Goal: Communication & Community: Participate in discussion

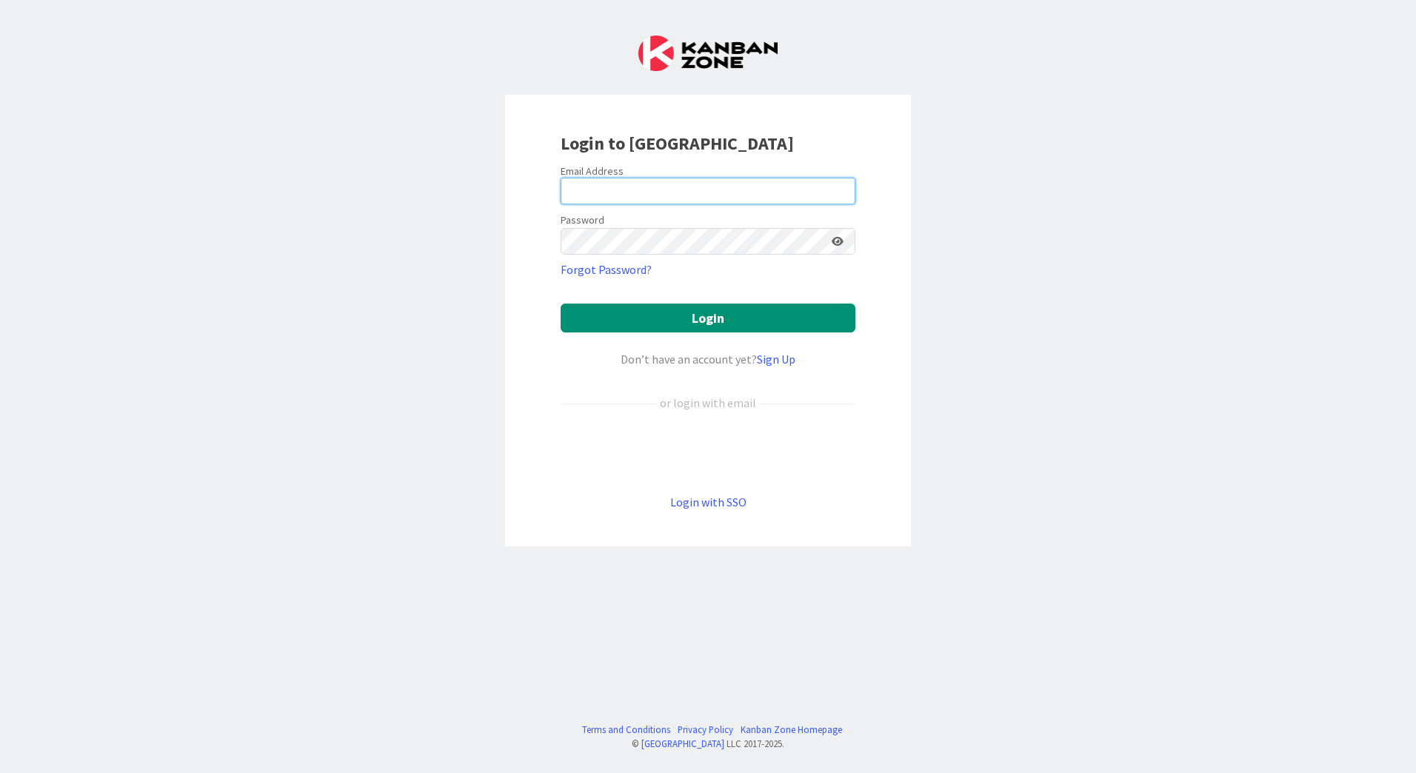
click at [652, 193] on input "email" at bounding box center [708, 191] width 295 height 27
click at [844, 193] on keeper-lock "Open Keeper Popup" at bounding box center [839, 191] width 18 height 18
click at [838, 193] on keeper-lock "Open Keeper Popup" at bounding box center [839, 191] width 18 height 18
type input "[EMAIL_ADDRESS][PERSON_NAME][DOMAIN_NAME]"
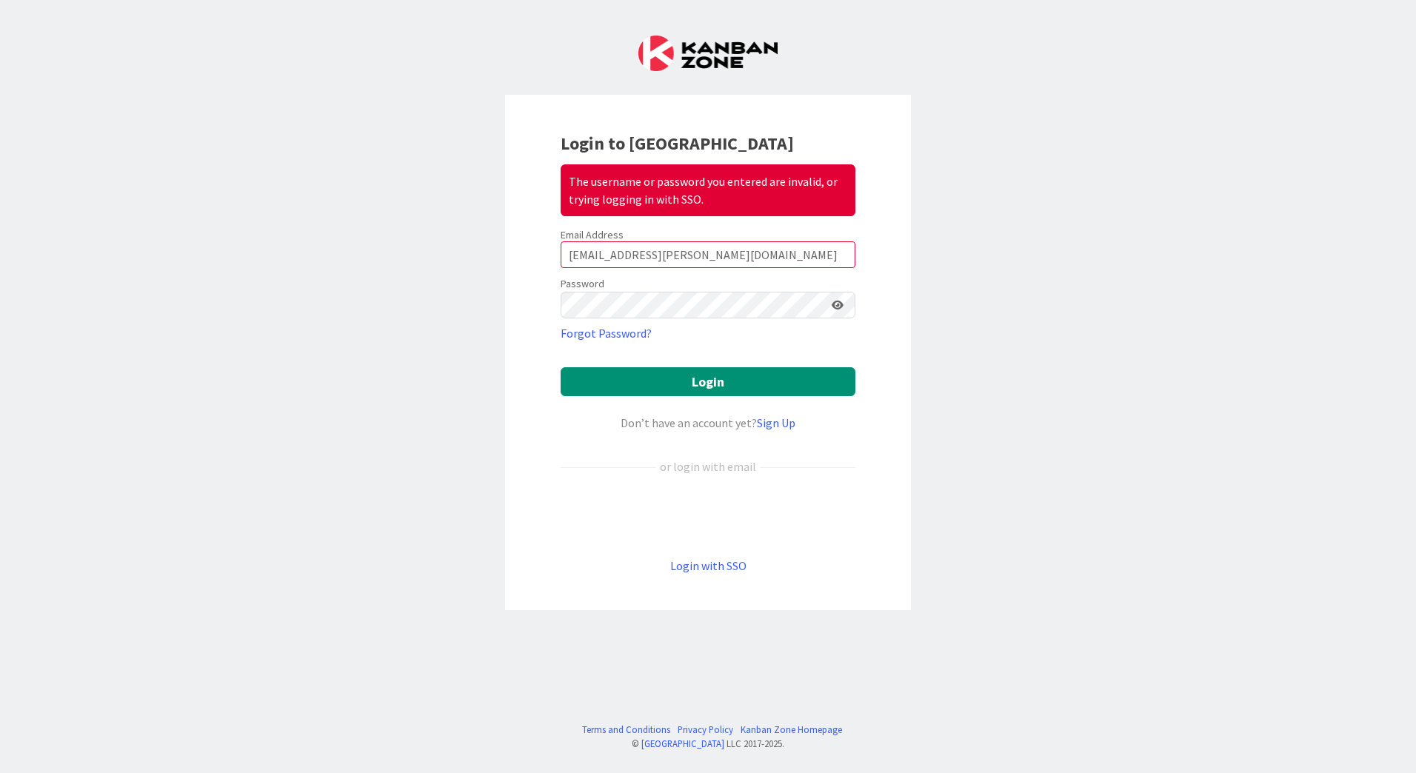
click at [838, 303] on icon at bounding box center [838, 305] width 12 height 10
click at [537, 296] on div "Login to Kanban Zone The username or password you entered are invalid, or tryin…" at bounding box center [708, 352] width 406 height 515
click at [488, 301] on div "Login to Kanban Zone The username or password you entered are invalid, or tryin…" at bounding box center [708, 386] width 1416 height 773
click at [698, 381] on button "Login" at bounding box center [708, 381] width 295 height 29
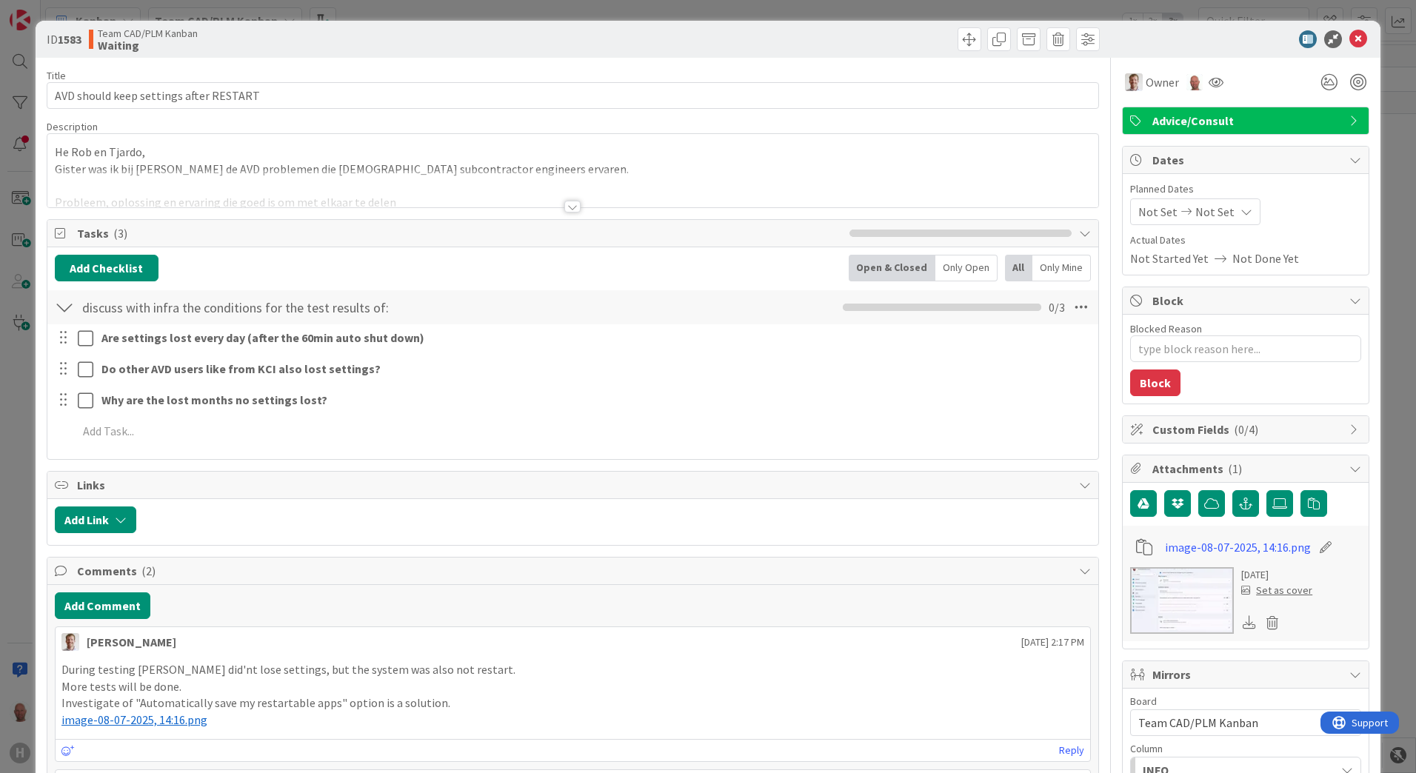
type textarea "x"
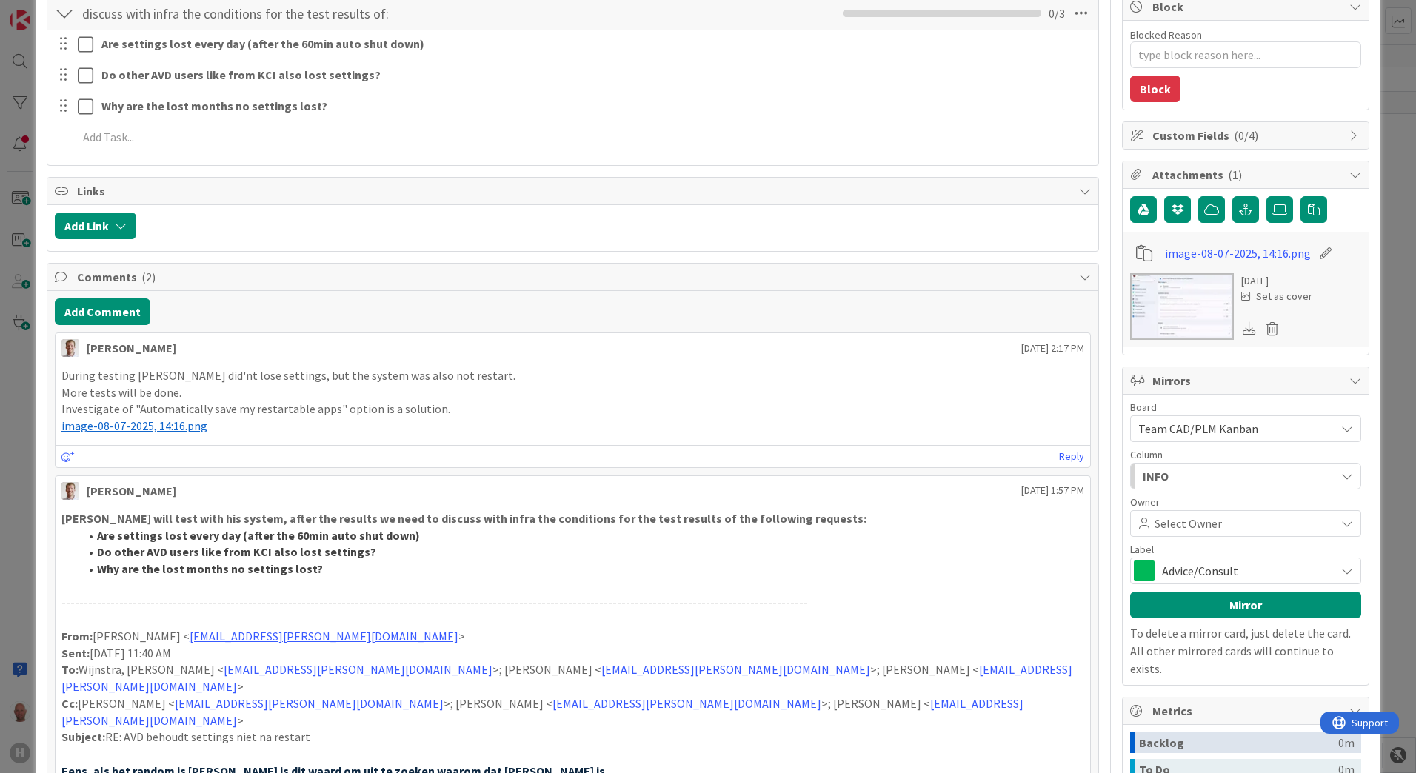
scroll to position [296, 0]
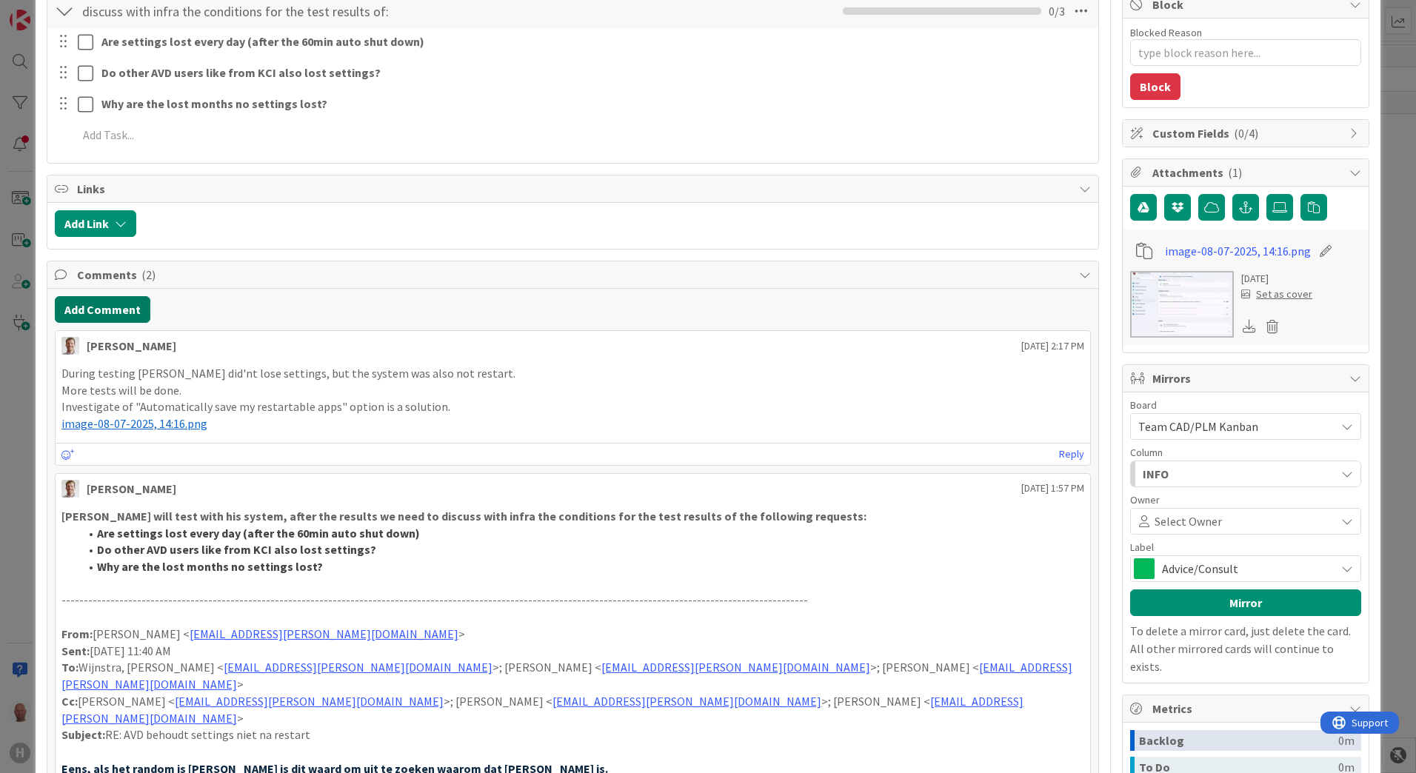
click at [102, 310] on button "Add Comment" at bounding box center [103, 309] width 96 height 27
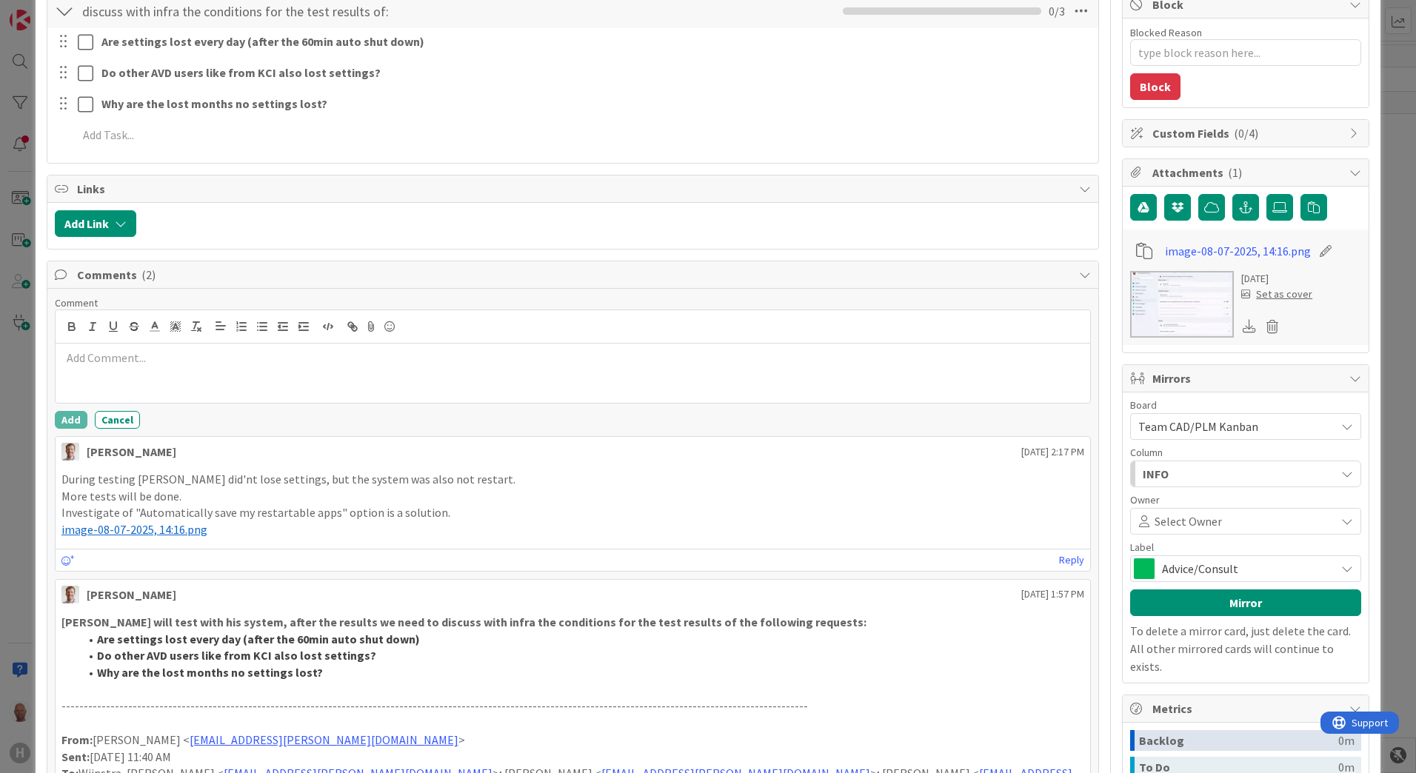
click at [130, 367] on div at bounding box center [573, 373] width 1035 height 59
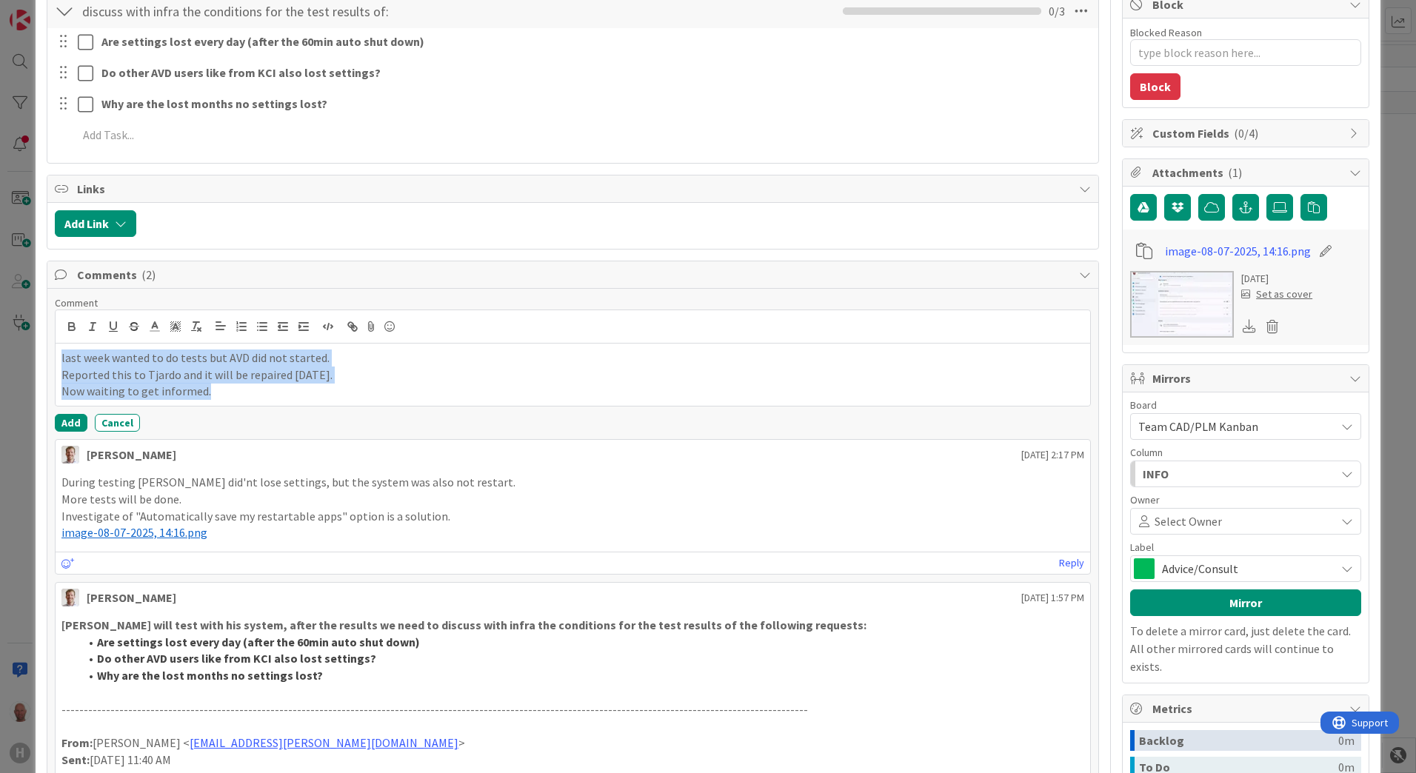
drag, startPoint x: 149, startPoint y: 393, endPoint x: 39, endPoint y: 351, distance: 117.9
click at [39, 351] on div "ID 1583 Team CAD/PLM Kanban Waiting Title 38 / 128 AVD should keep settings aft…" at bounding box center [708, 495] width 1345 height 1540
copy div "last week wanted to do tests but AVD did not started. Reported this to Tjardo a…"
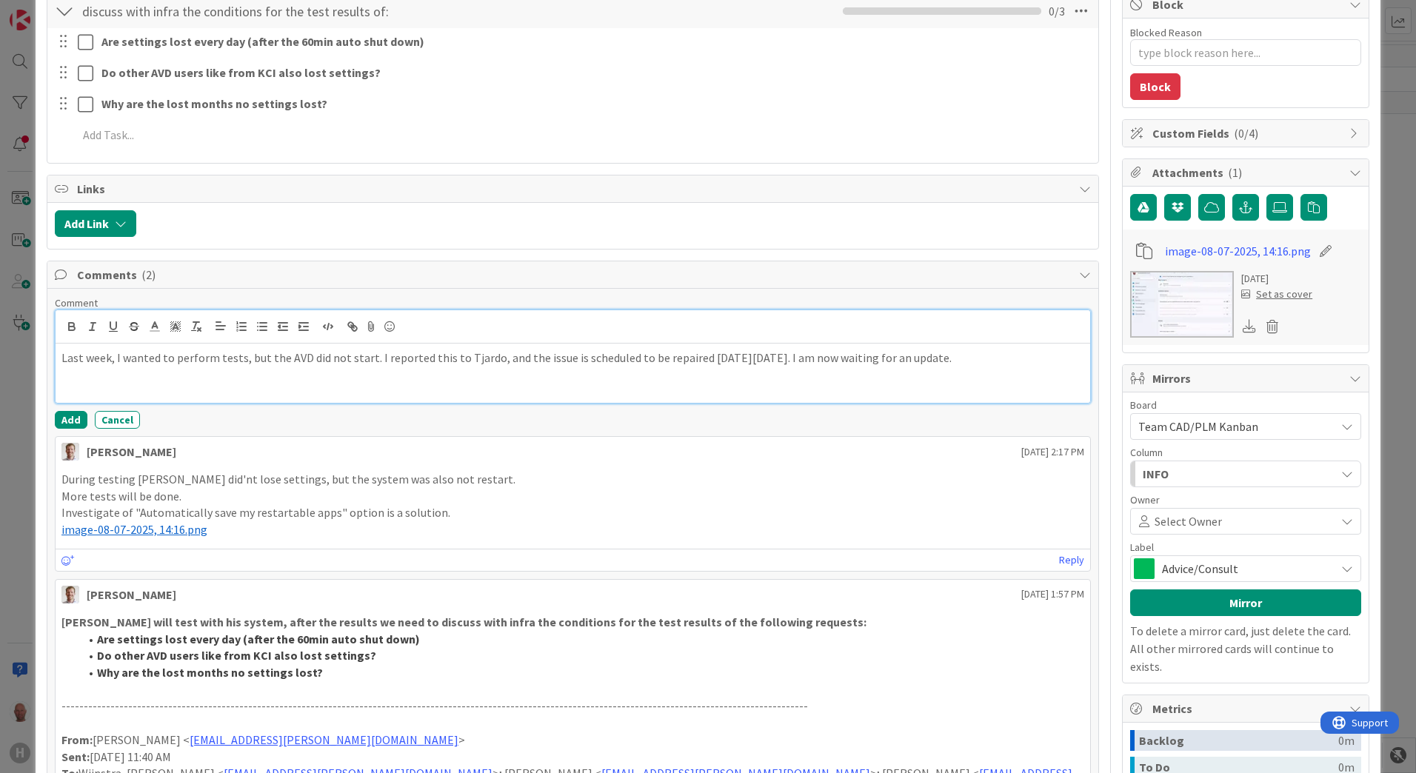
click at [834, 356] on p "Last week, I wanted to perform tests, but the AVD did not start. I reported thi…" at bounding box center [572, 358] width 1023 height 17
click at [371, 355] on p "Last week, I wanted to perform tests, but the AVD did not start. I reported thi…" at bounding box center [572, 358] width 1023 height 17
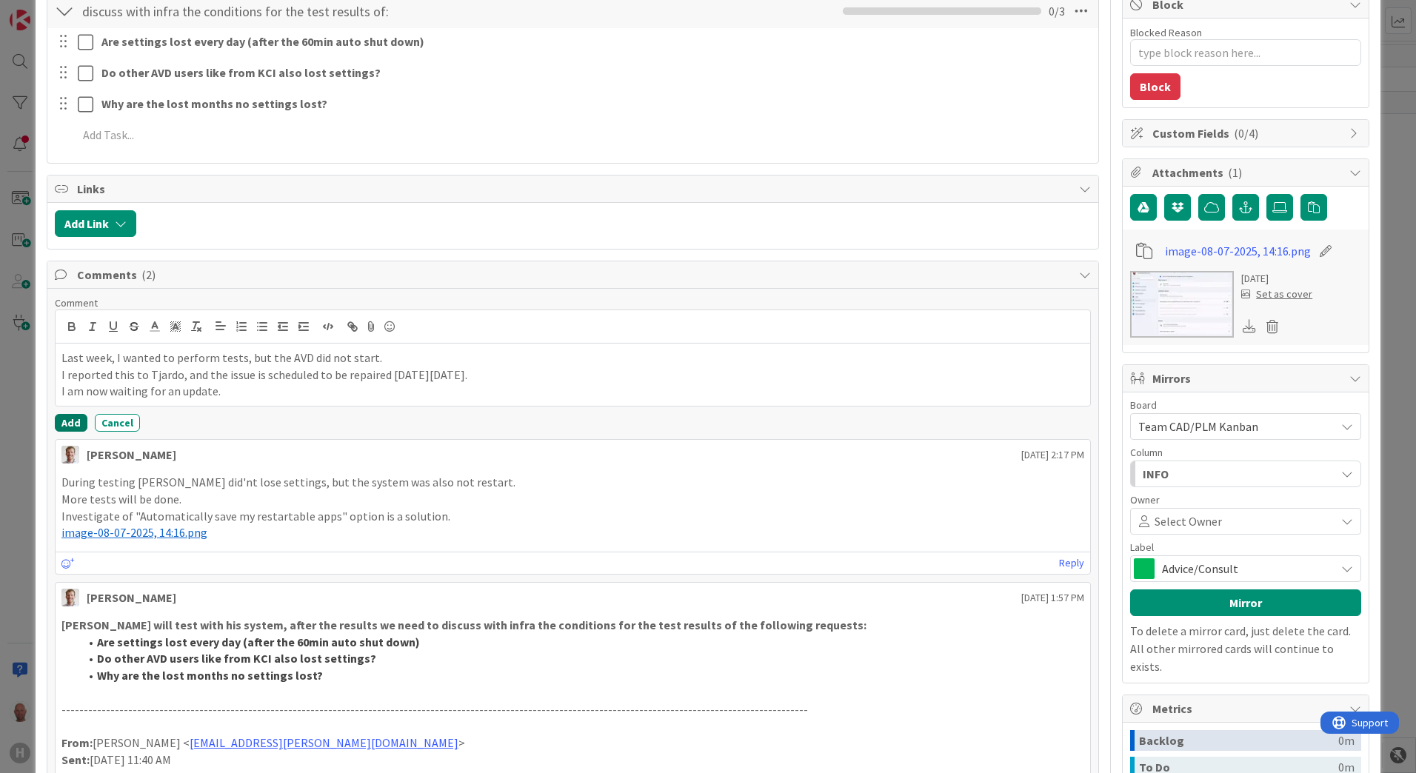
click at [70, 424] on button "Add" at bounding box center [71, 423] width 33 height 18
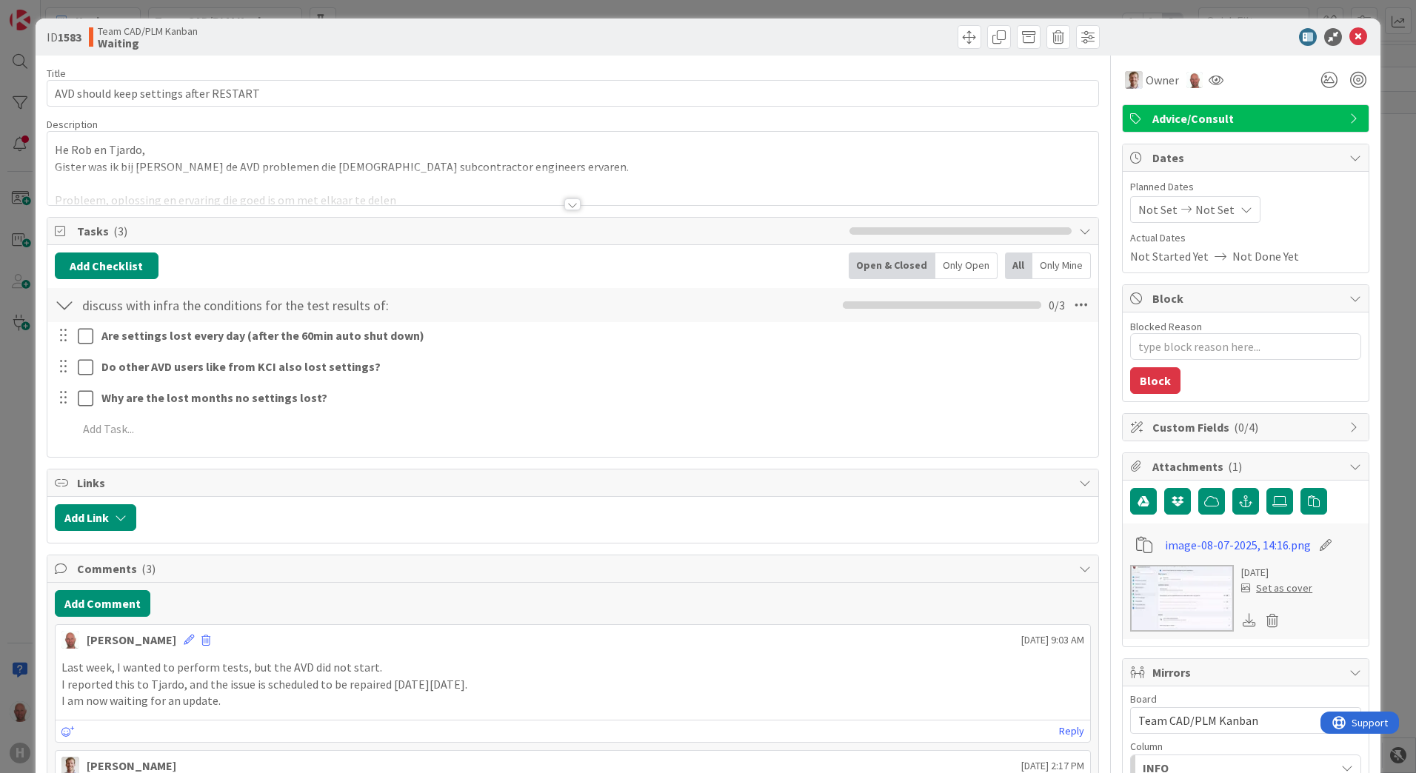
scroll to position [0, 0]
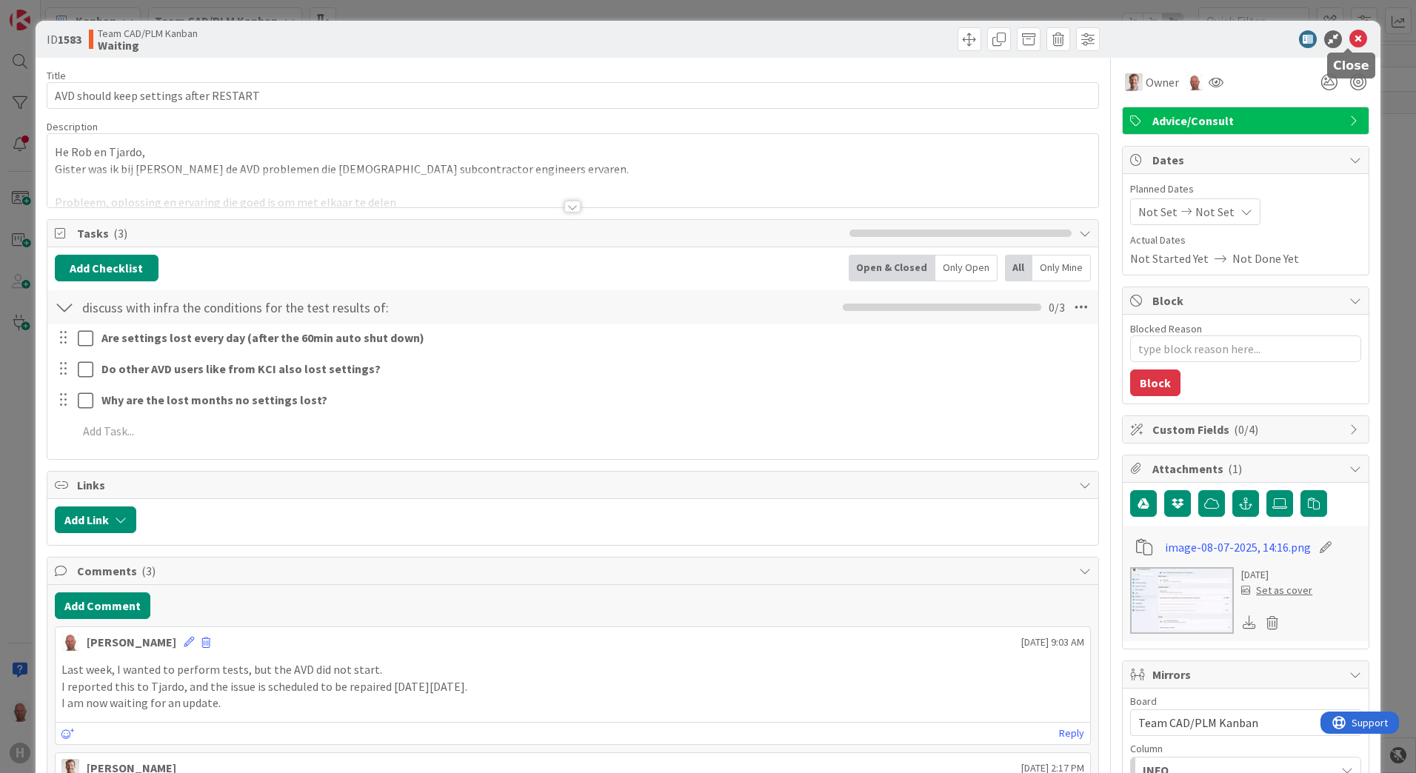
click at [1350, 37] on icon at bounding box center [1358, 39] width 18 height 18
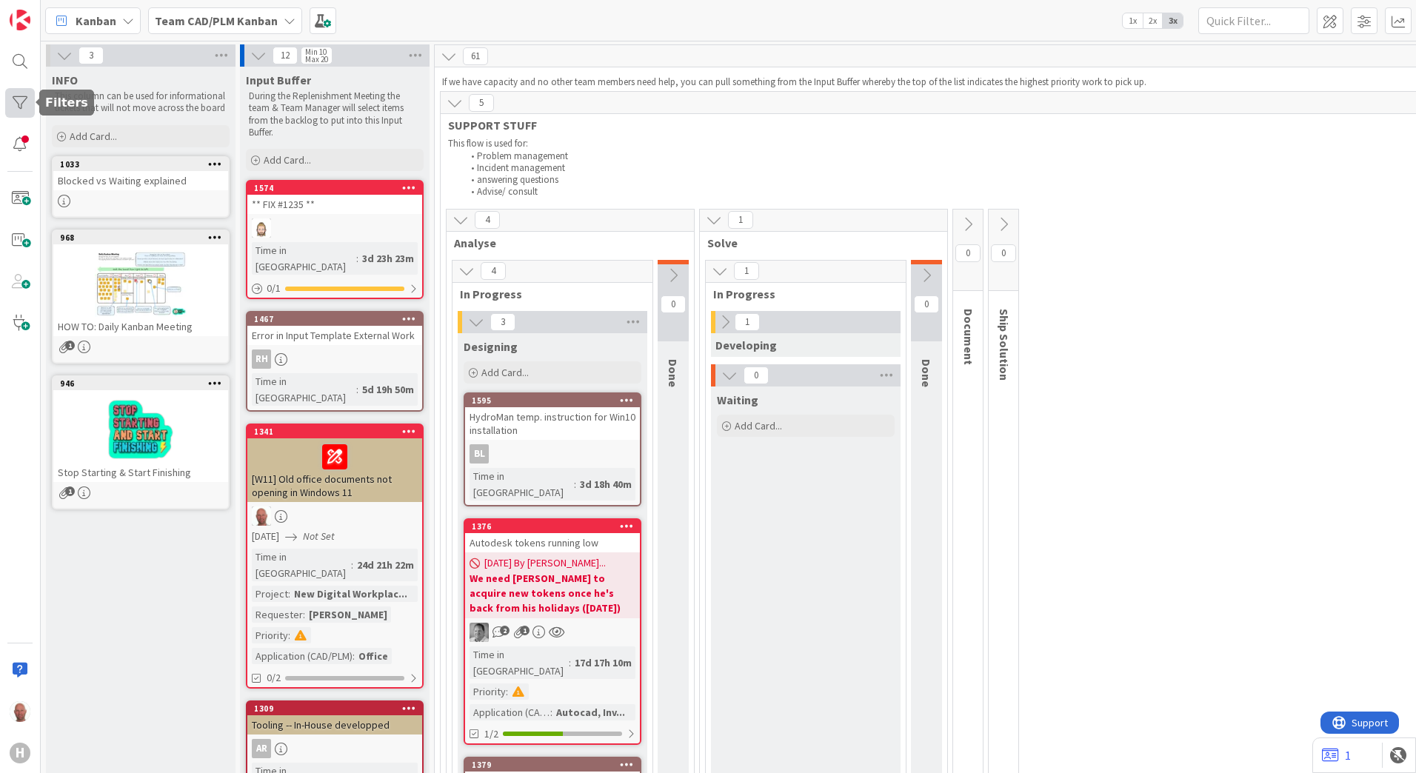
click at [16, 103] on div at bounding box center [20, 103] width 30 height 30
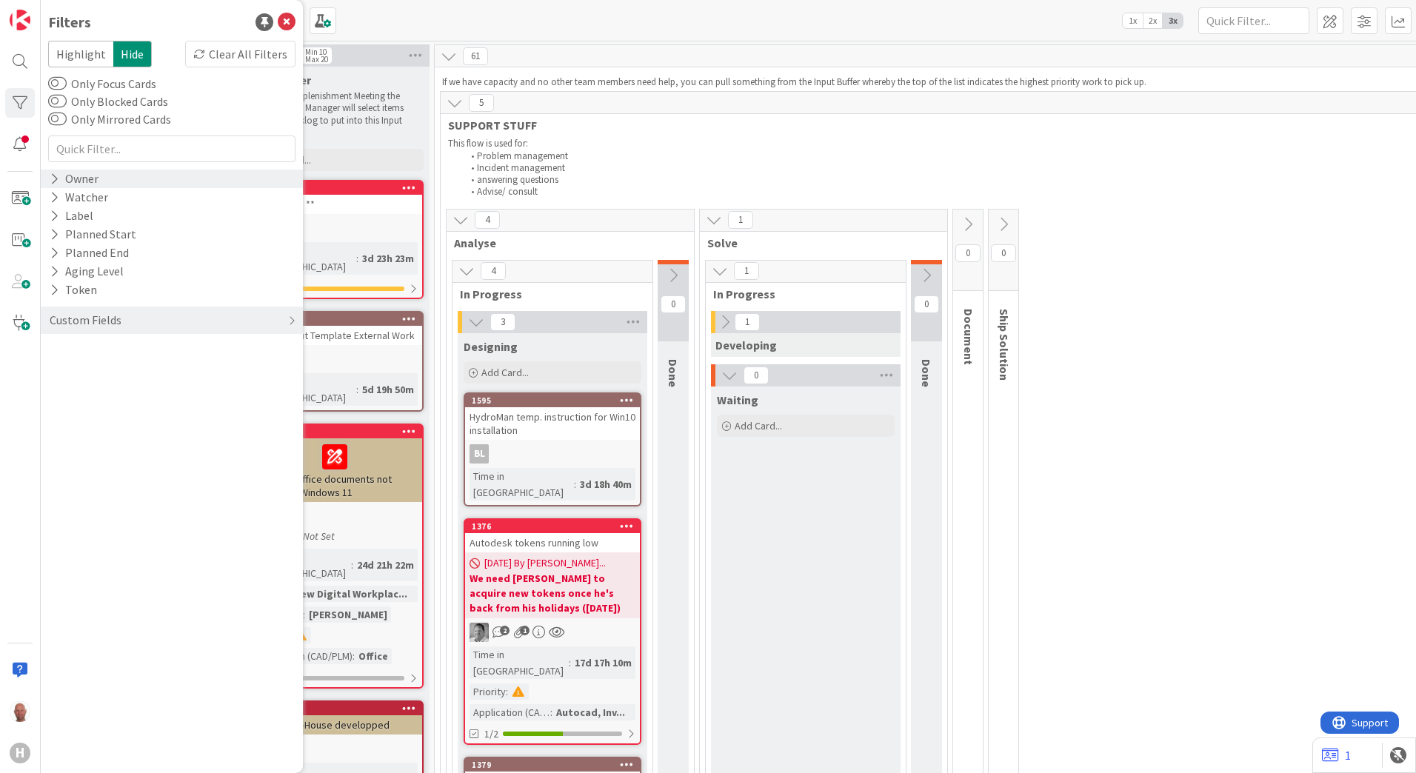
click at [57, 180] on icon at bounding box center [55, 179] width 10 height 13
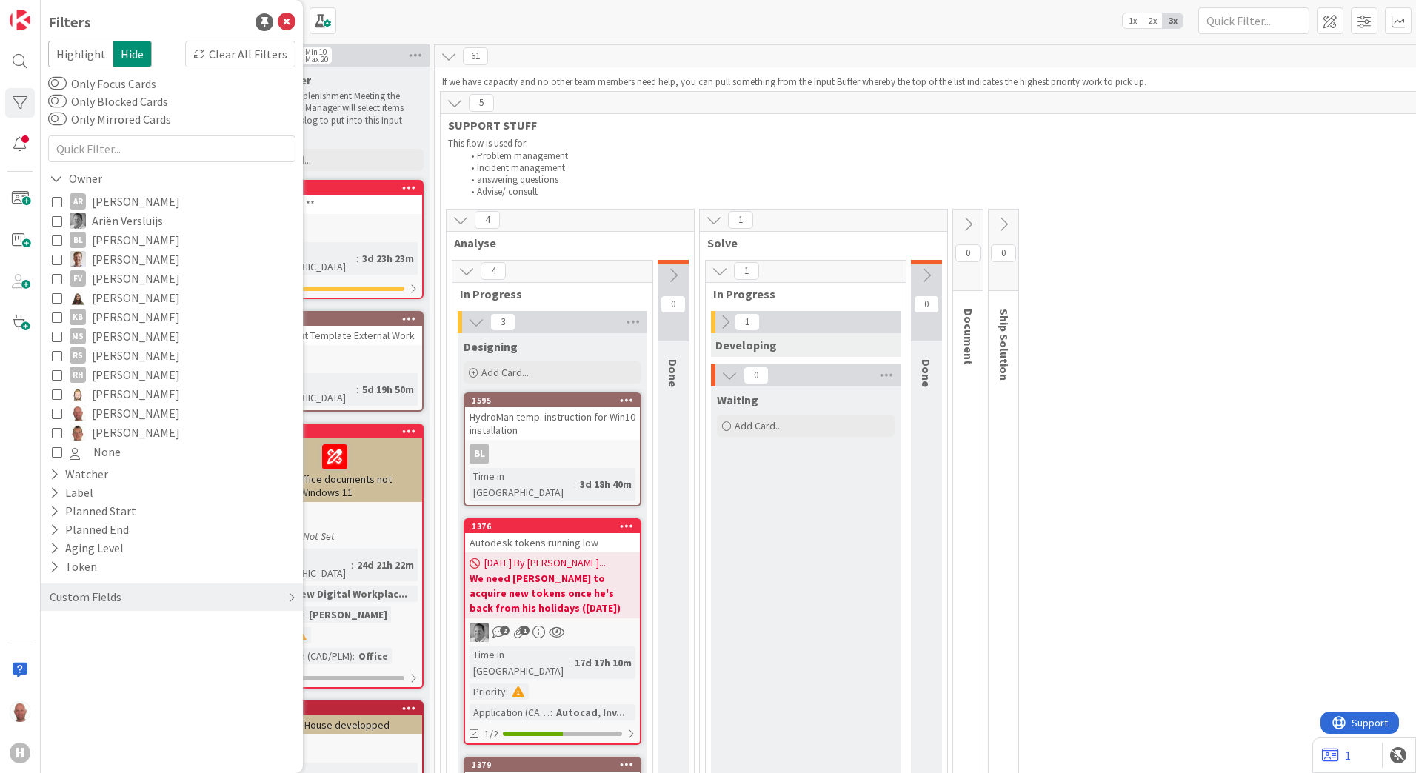
click at [58, 413] on icon at bounding box center [57, 413] width 10 height 10
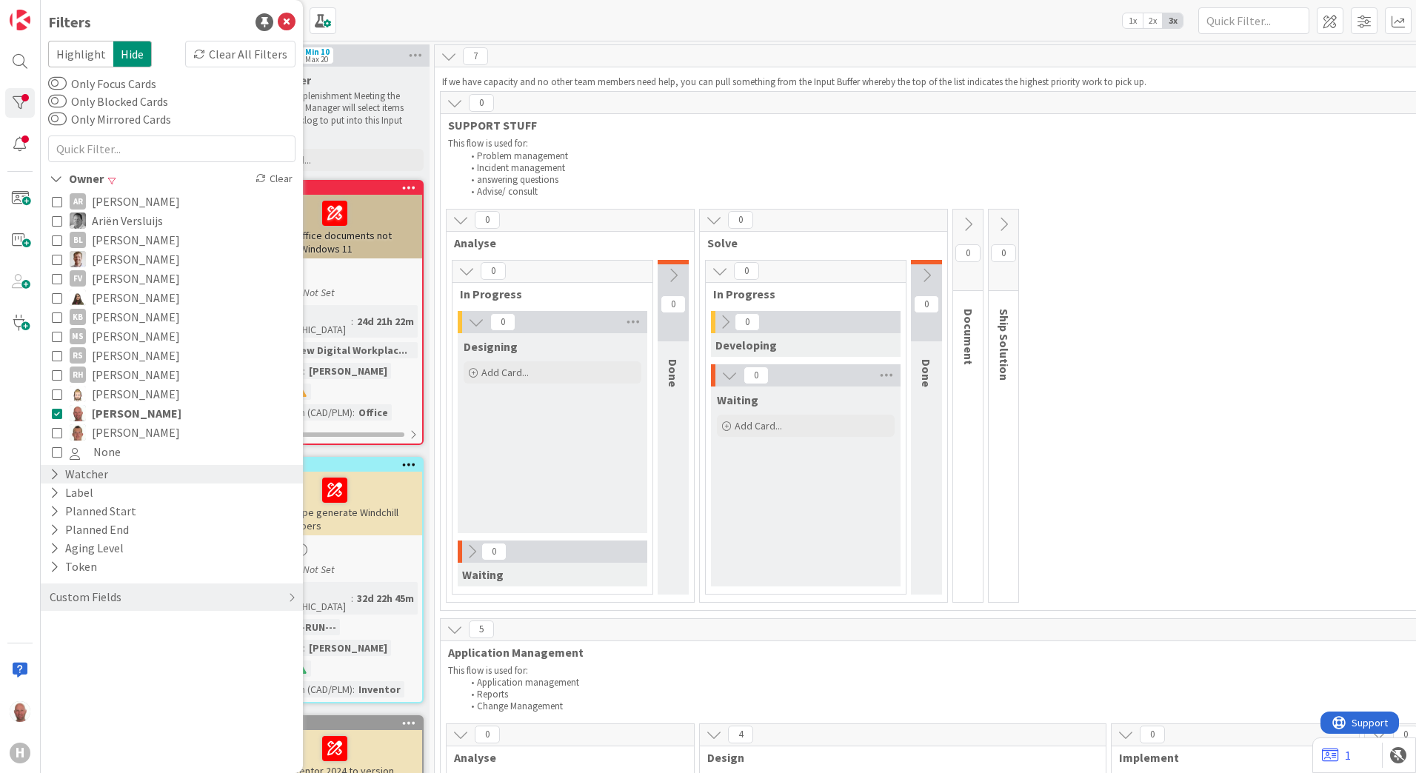
click at [53, 472] on icon at bounding box center [55, 474] width 10 height 13
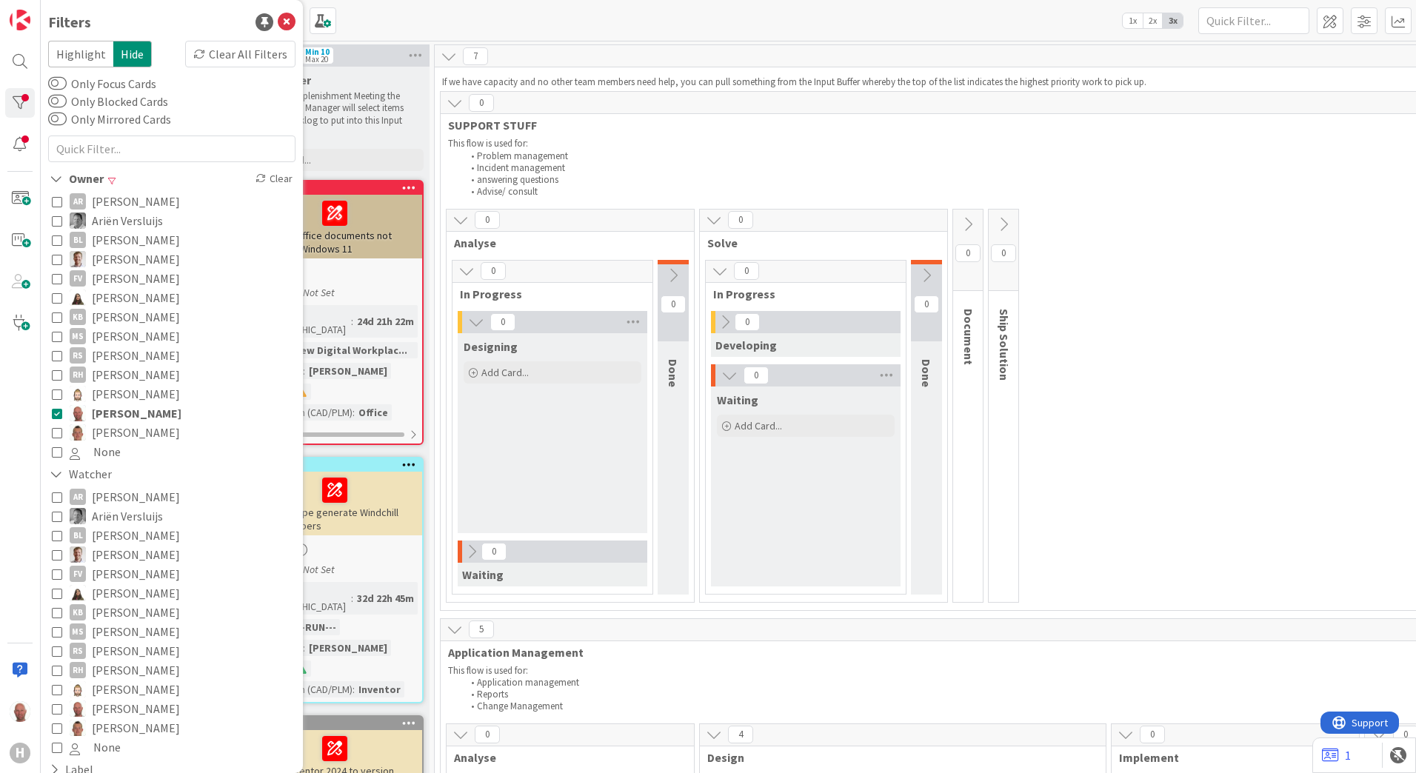
click at [57, 709] on icon at bounding box center [57, 709] width 10 height 10
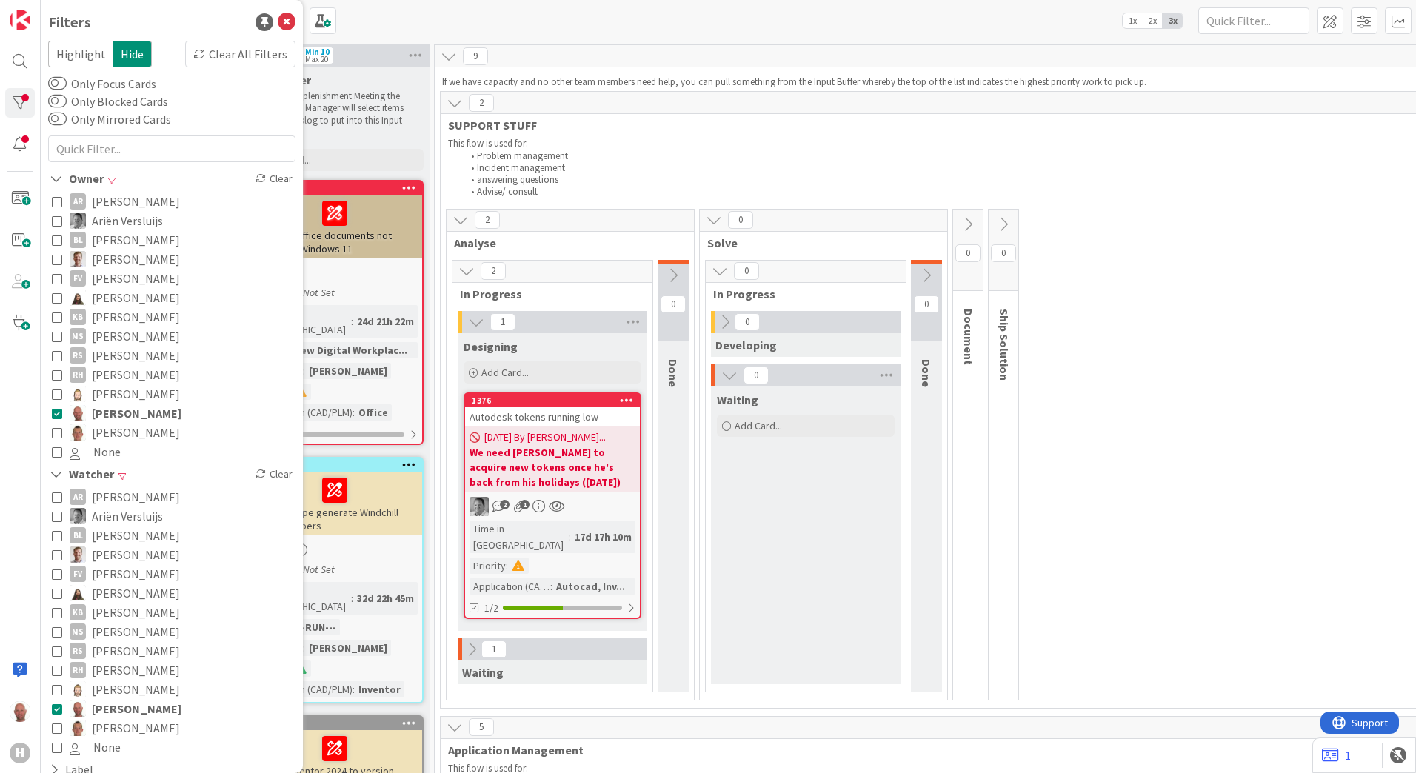
click at [21, 422] on div "H" at bounding box center [20, 386] width 41 height 773
click at [279, 27] on icon at bounding box center [287, 22] width 18 height 18
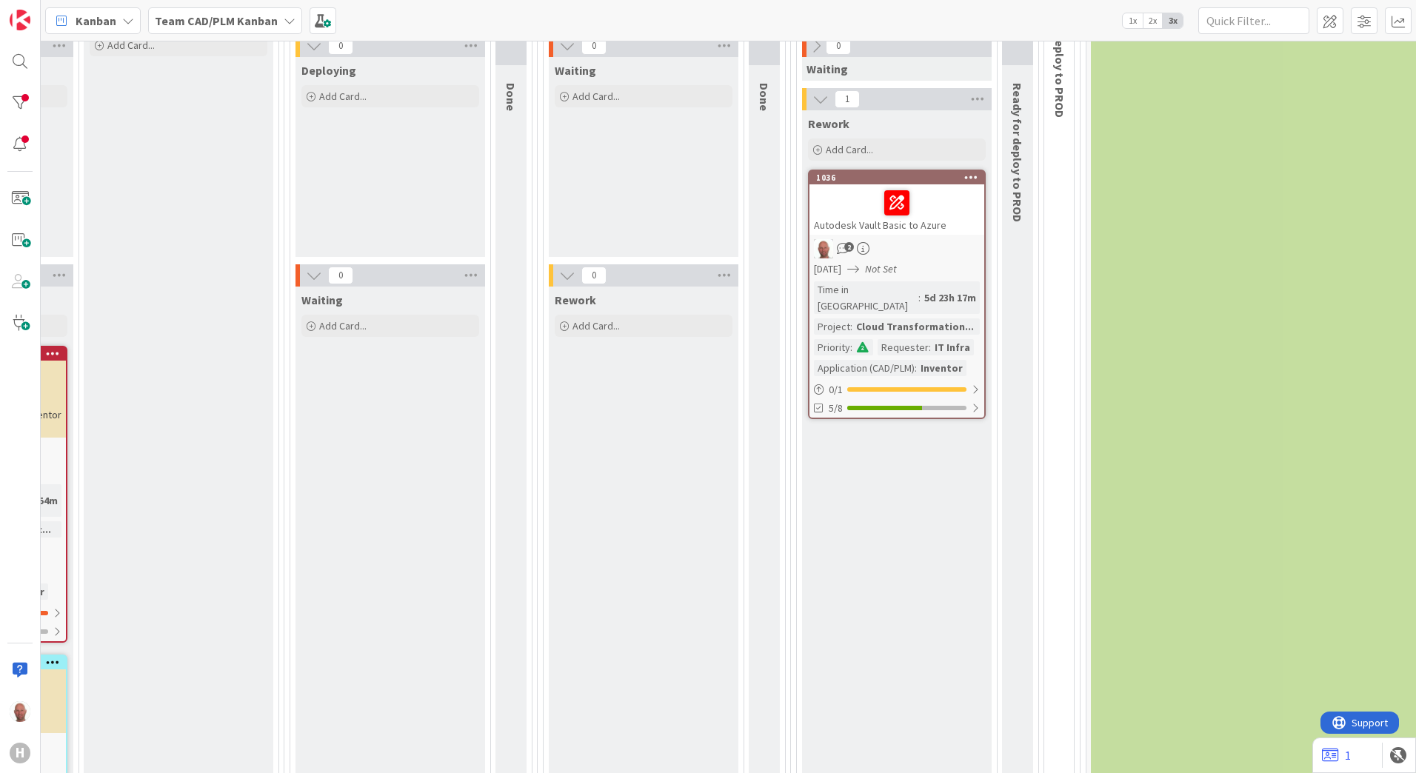
scroll to position [889, 849]
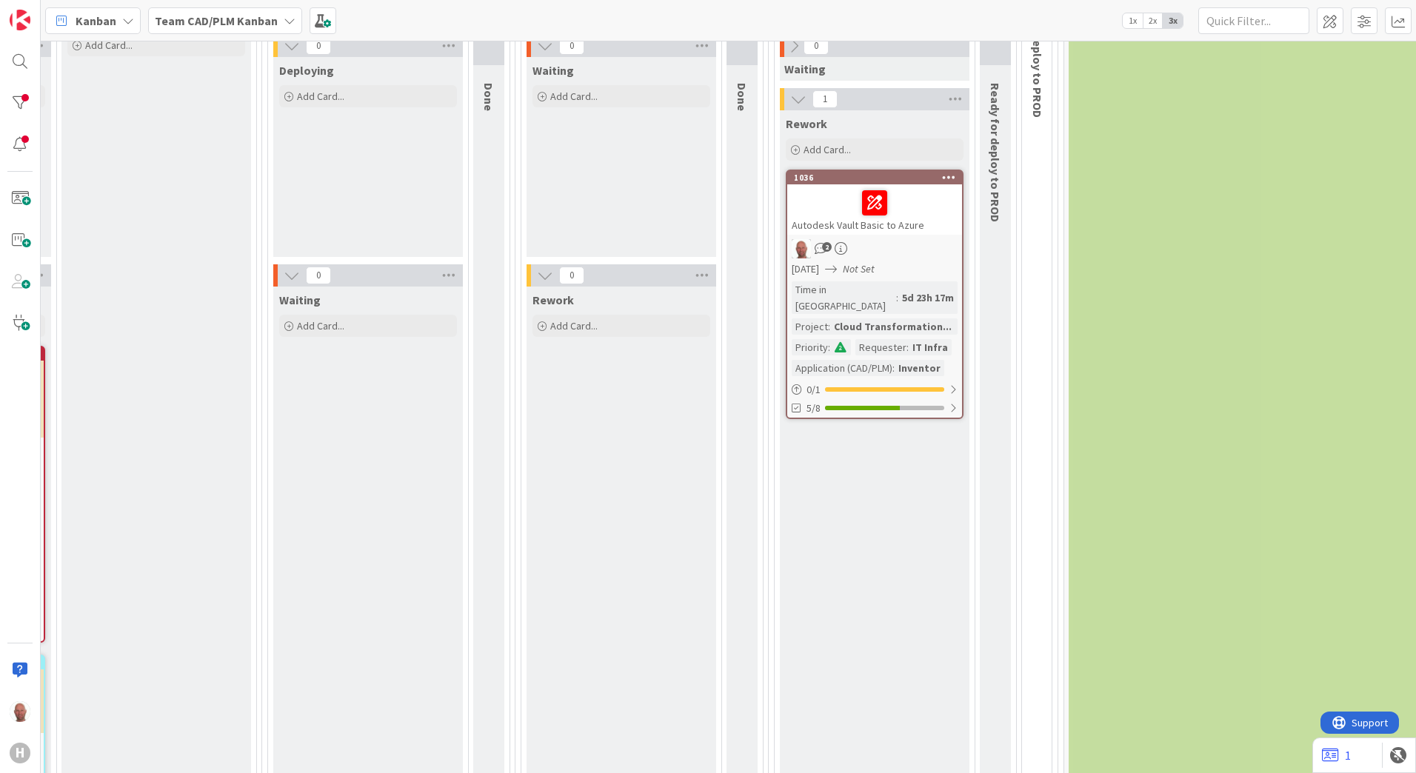
click at [837, 263] on icon at bounding box center [831, 269] width 12 height 12
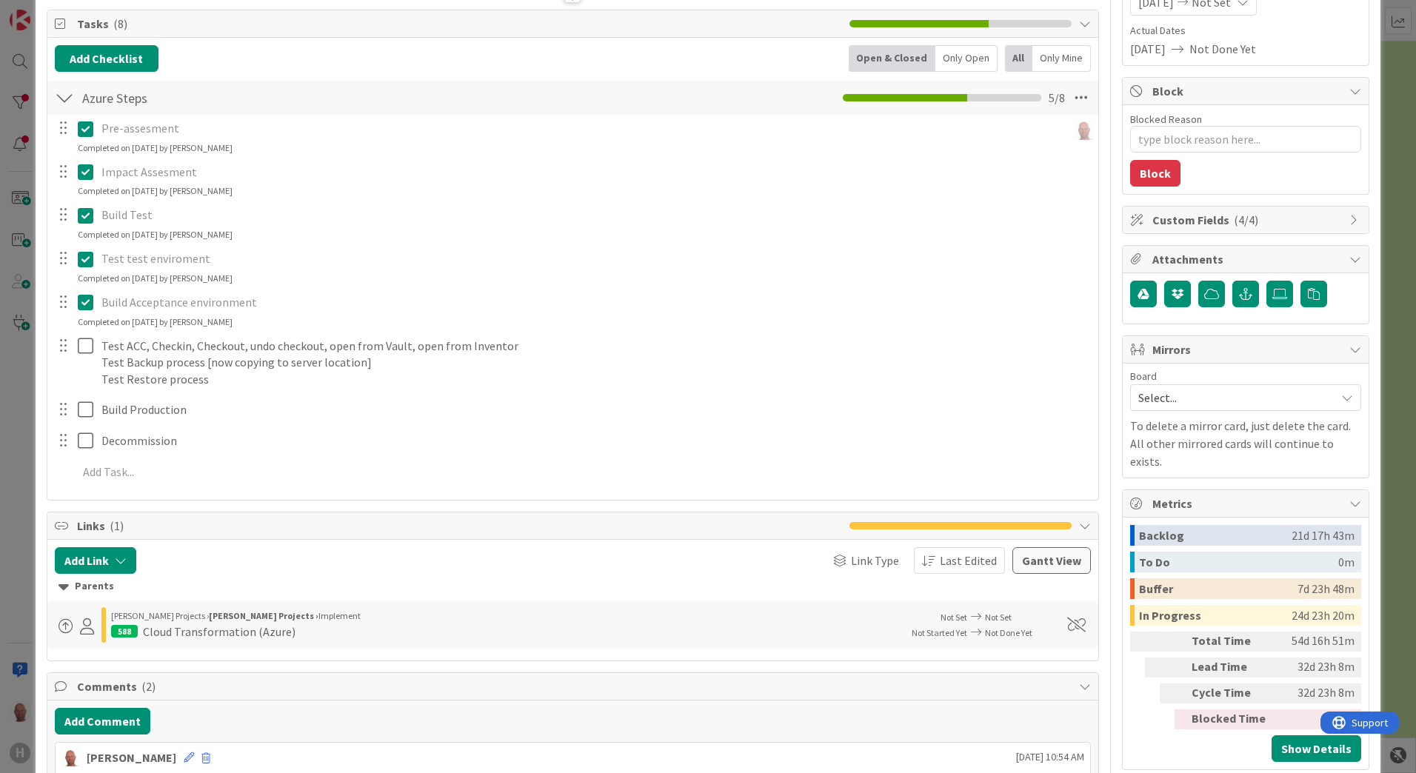
scroll to position [222, 0]
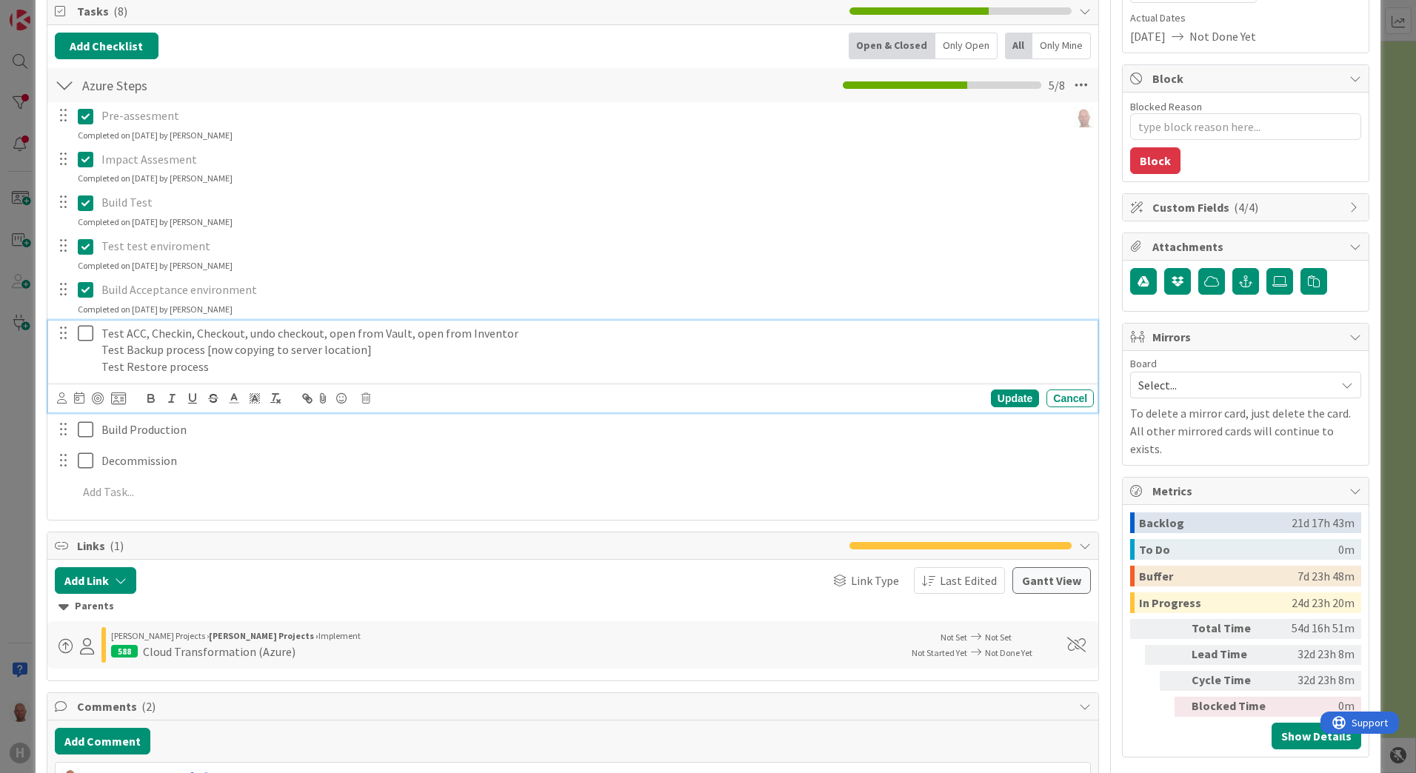
click at [85, 334] on icon at bounding box center [89, 333] width 22 height 18
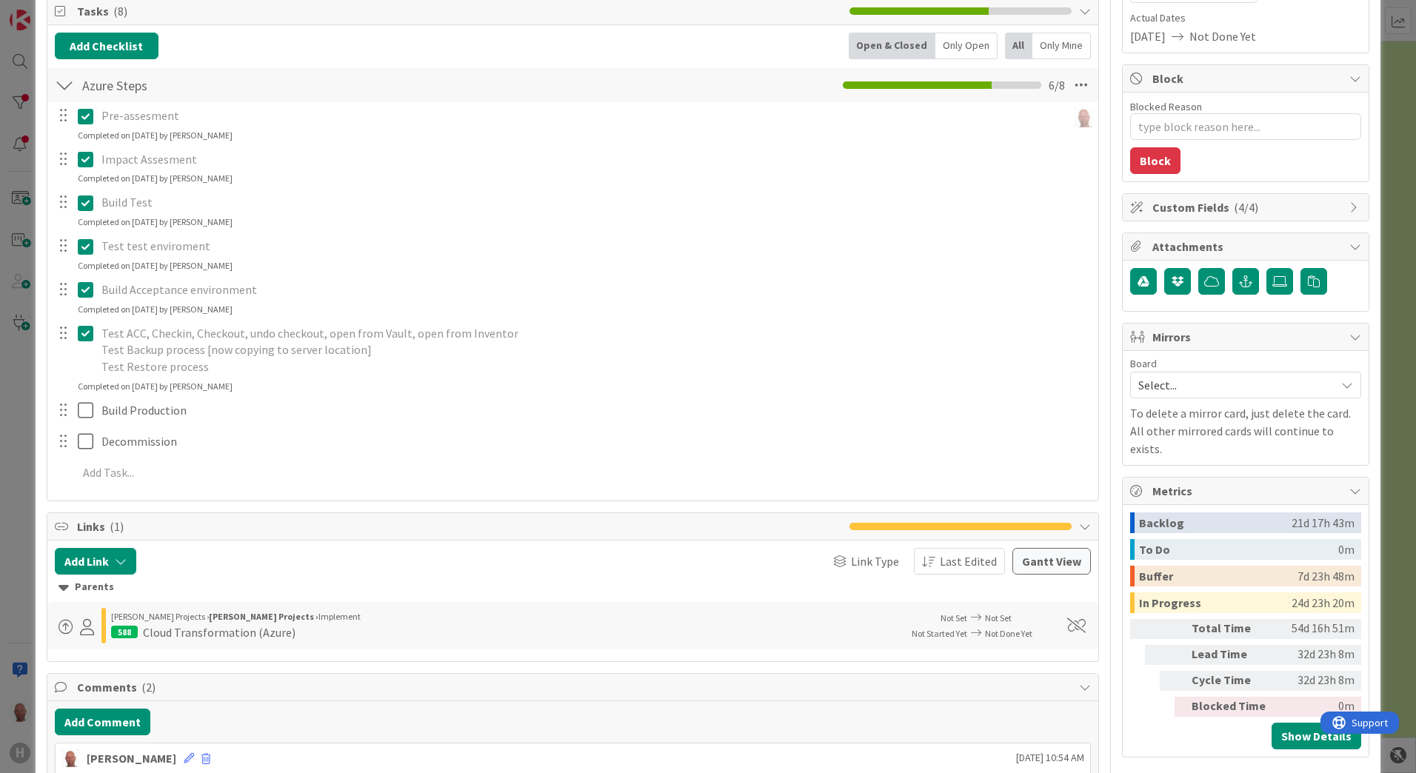
type textarea "x"
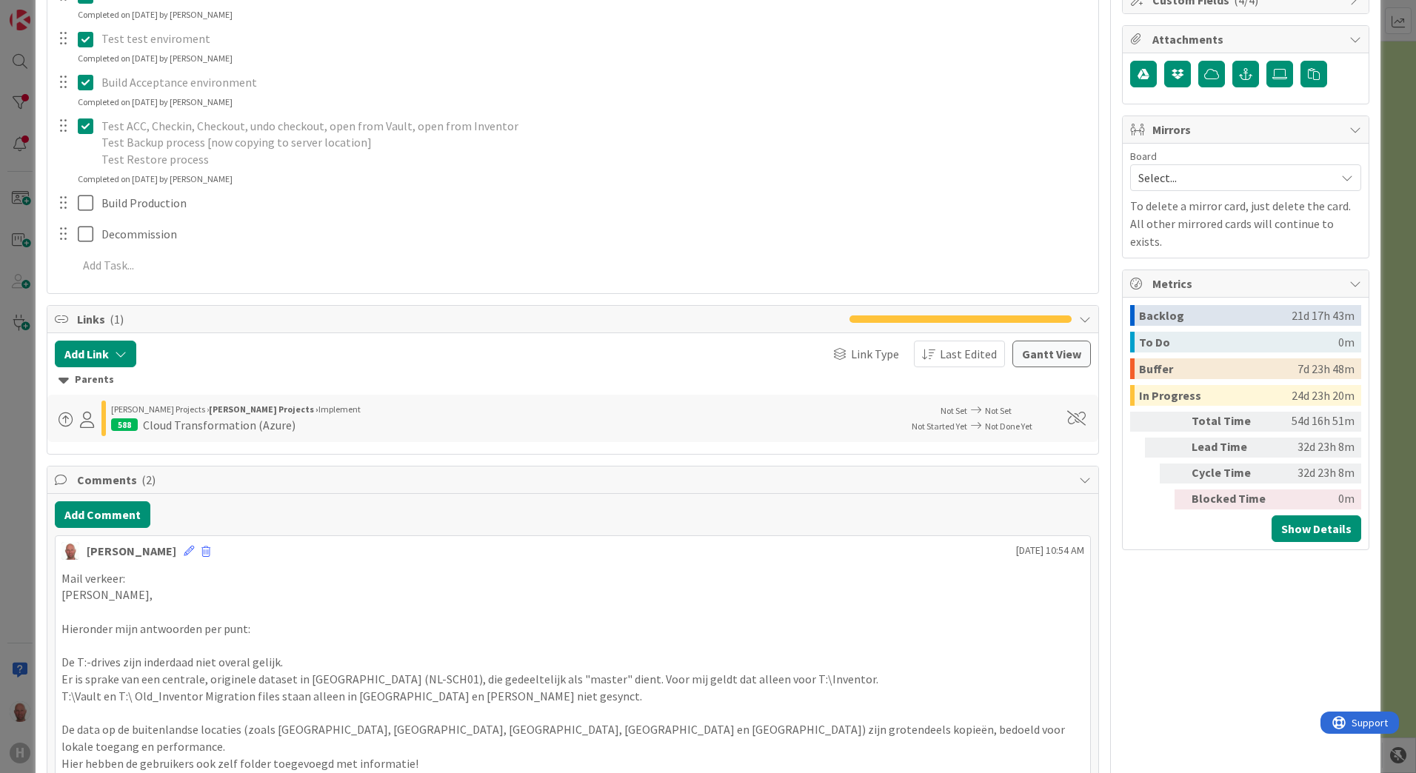
scroll to position [444, 0]
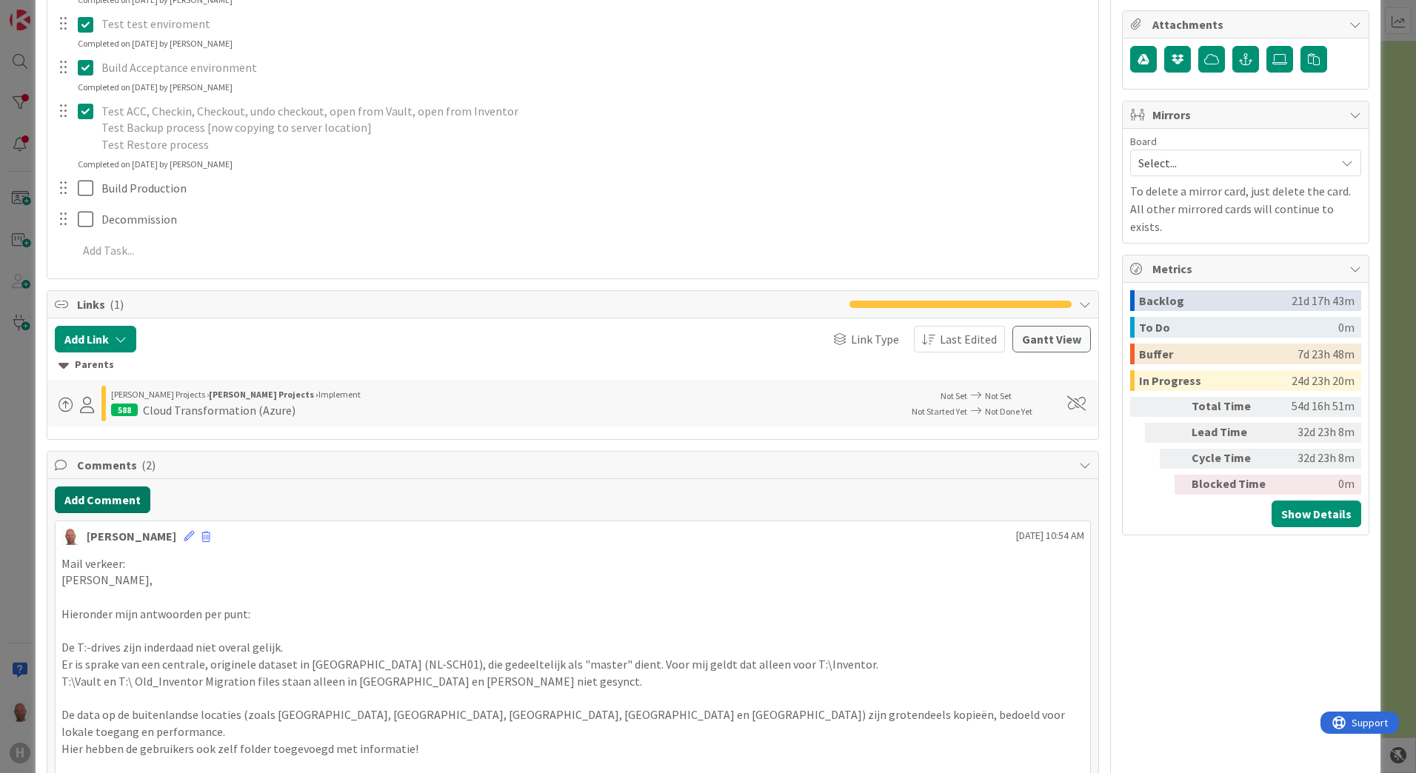
click at [116, 500] on button "Add Comment" at bounding box center [103, 500] width 96 height 27
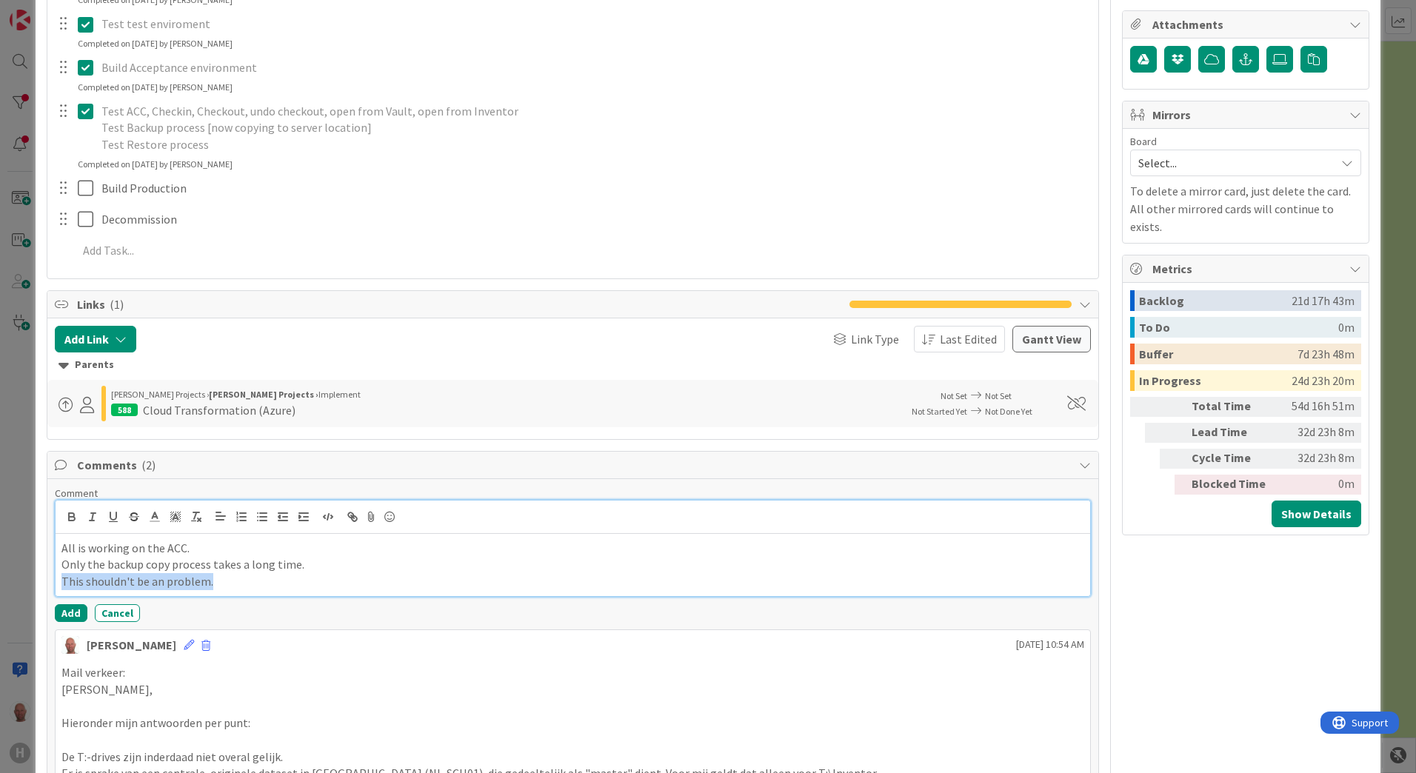
drag, startPoint x: 224, startPoint y: 584, endPoint x: 50, endPoint y: 582, distance: 174.0
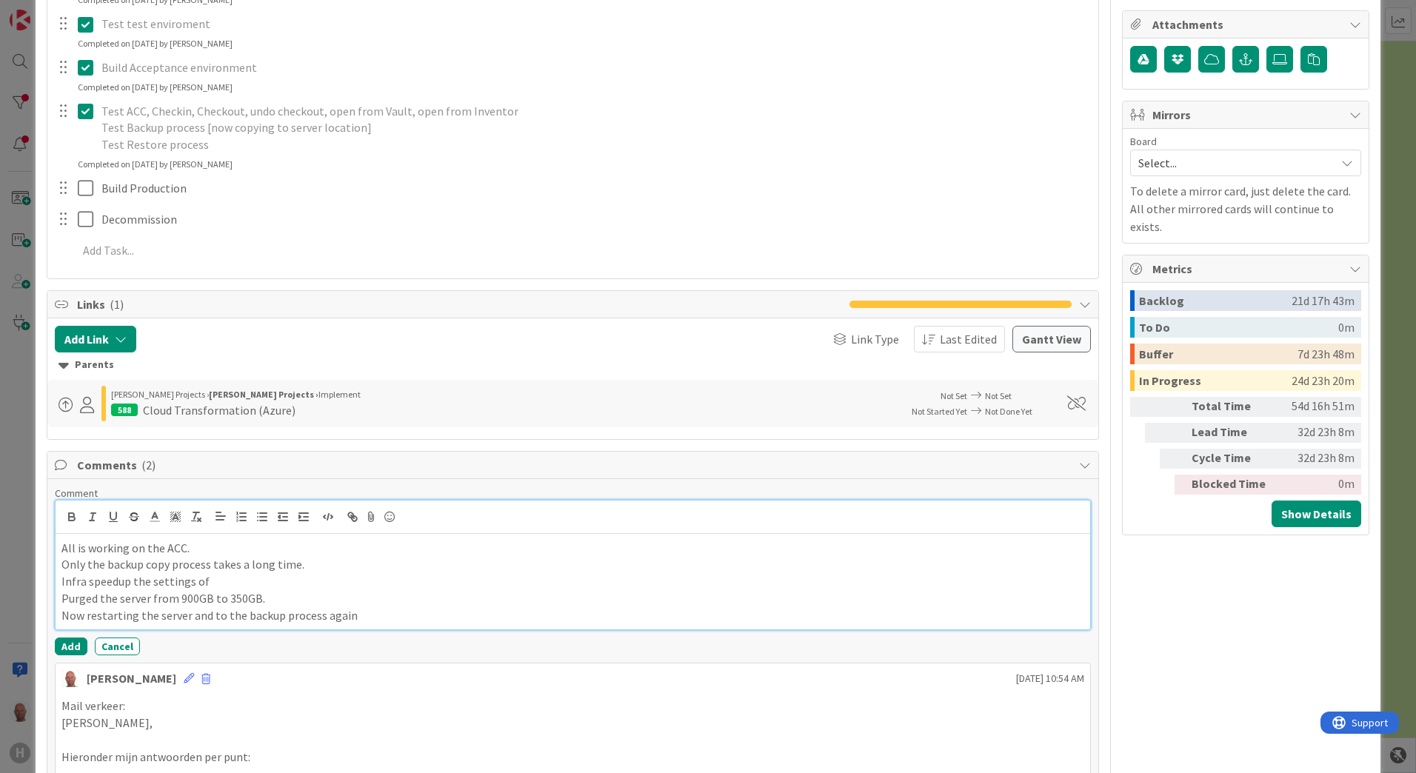
click at [151, 581] on p "Infra speedup the settings of" at bounding box center [572, 581] width 1023 height 17
click at [170, 583] on p "Infra speedup the settings of" at bounding box center [572, 581] width 1023 height 17
click at [213, 580] on p "Infra speedup the transfer settiings." at bounding box center [572, 581] width 1023 height 17
drag, startPoint x: 65, startPoint y: 597, endPoint x: 56, endPoint y: 597, distance: 8.9
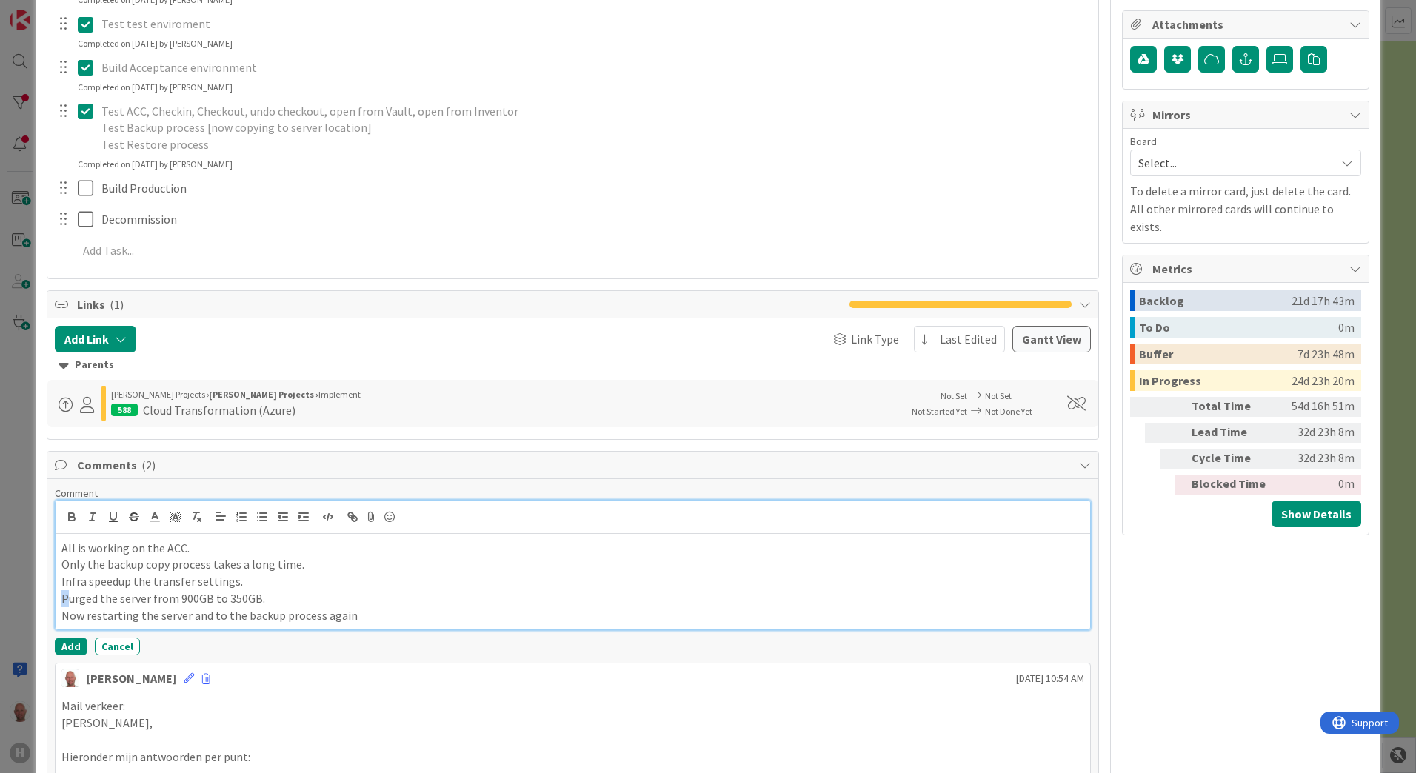
click at [56, 597] on div "All is working on the ACC. Only the backup copy process takes a long time. Infr…" at bounding box center [573, 582] width 1035 height 96
click at [384, 613] on p "Now restarting the server and to the backup process again" at bounding box center [572, 615] width 1023 height 17
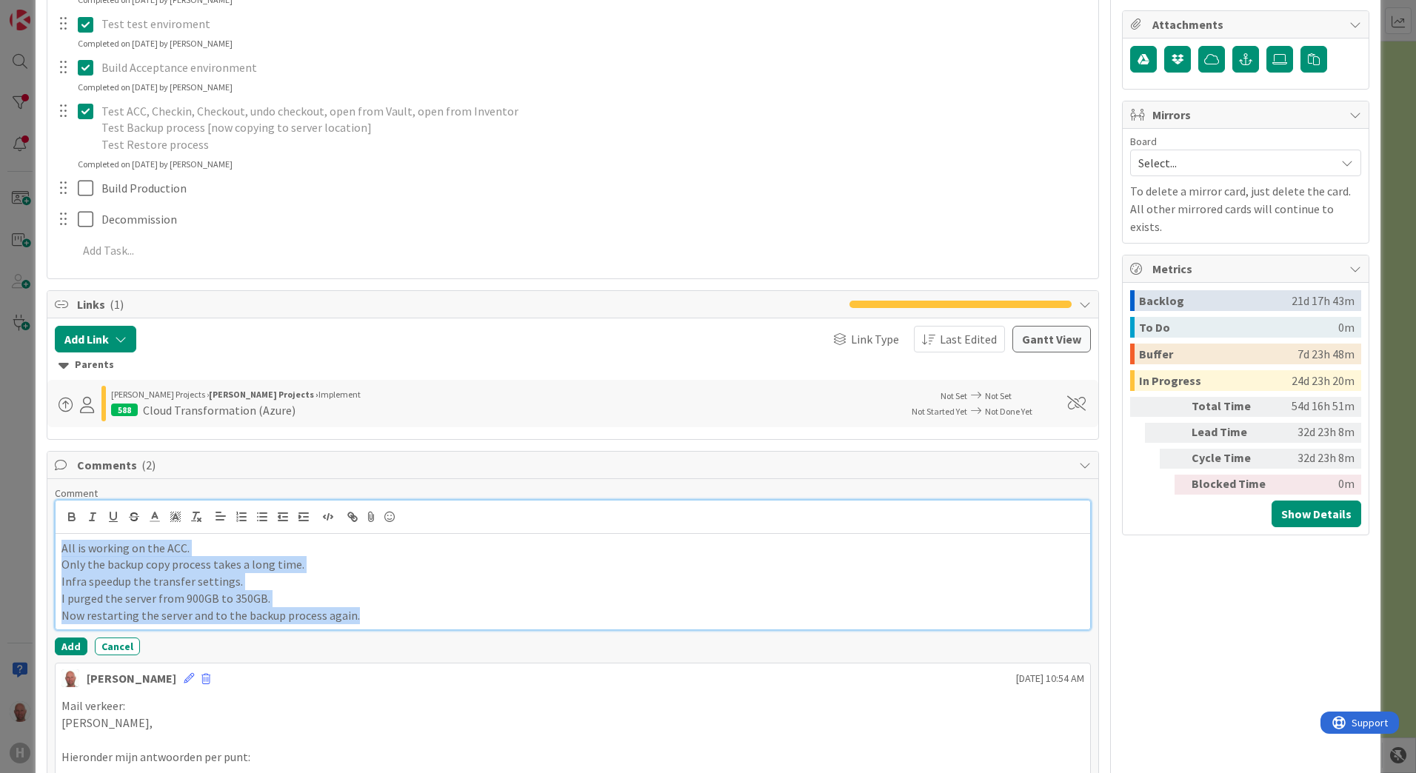
drag, startPoint x: 376, startPoint y: 618, endPoint x: 54, endPoint y: 547, distance: 330.1
click at [55, 547] on div "All is working on the ACC. Only the backup copy process takes a long time. Infr…" at bounding box center [573, 565] width 1036 height 131
copy div "All is working on the ACC. Only the backup copy process takes a long time. Infr…"
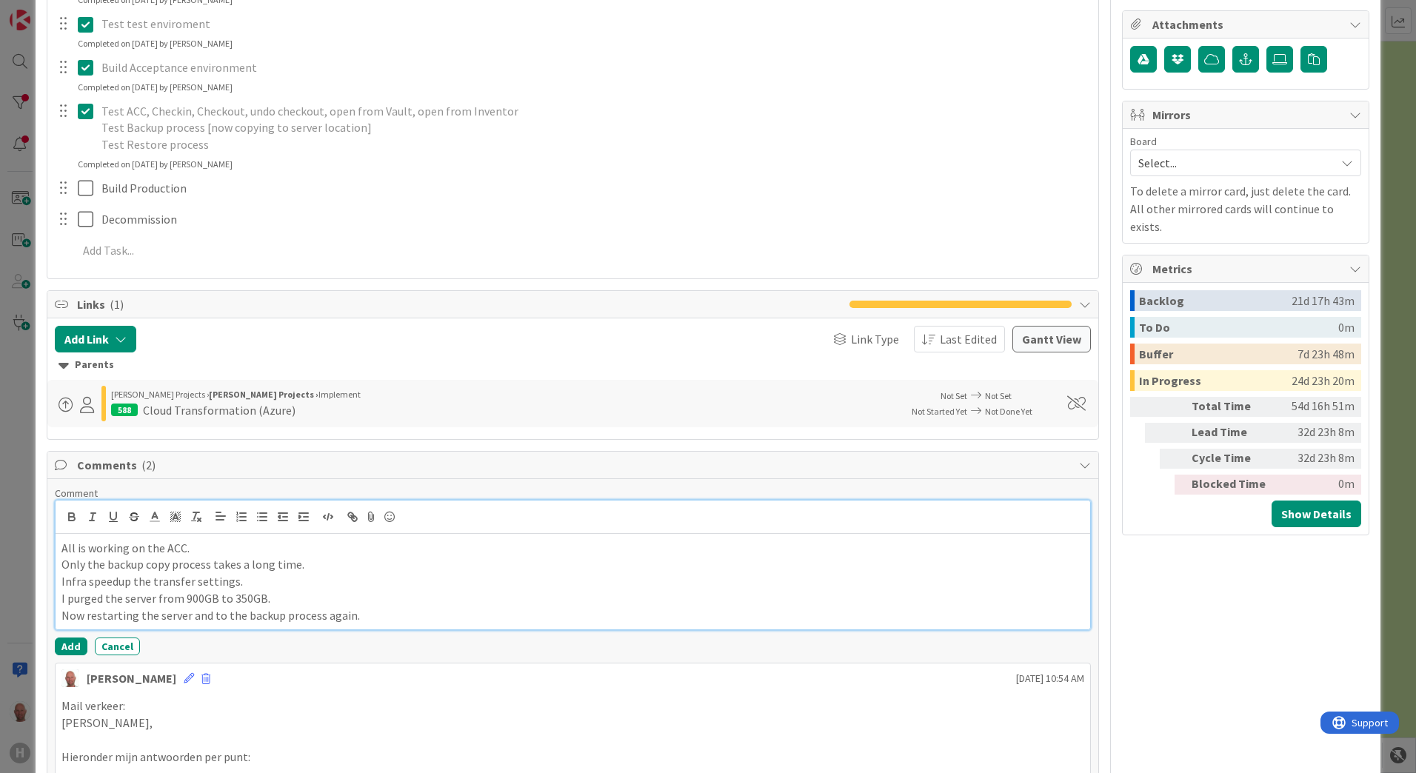
click at [229, 597] on p "I purged the server from 900GB to 350GB." at bounding box center [572, 598] width 1023 height 17
click at [64, 563] on p "Only the backup copy process is taking a long time." at bounding box center [572, 564] width 1023 height 17
click at [64, 581] on p "Infrastructure has optimized the transfer settings." at bounding box center [572, 581] width 1023 height 17
click at [64, 598] on p "I reduced the server storage from 900 GB to 350 GB." at bounding box center [572, 598] width 1023 height 17
click at [67, 615] on p "Now restarting the server and running the backup process again." at bounding box center [572, 615] width 1023 height 17
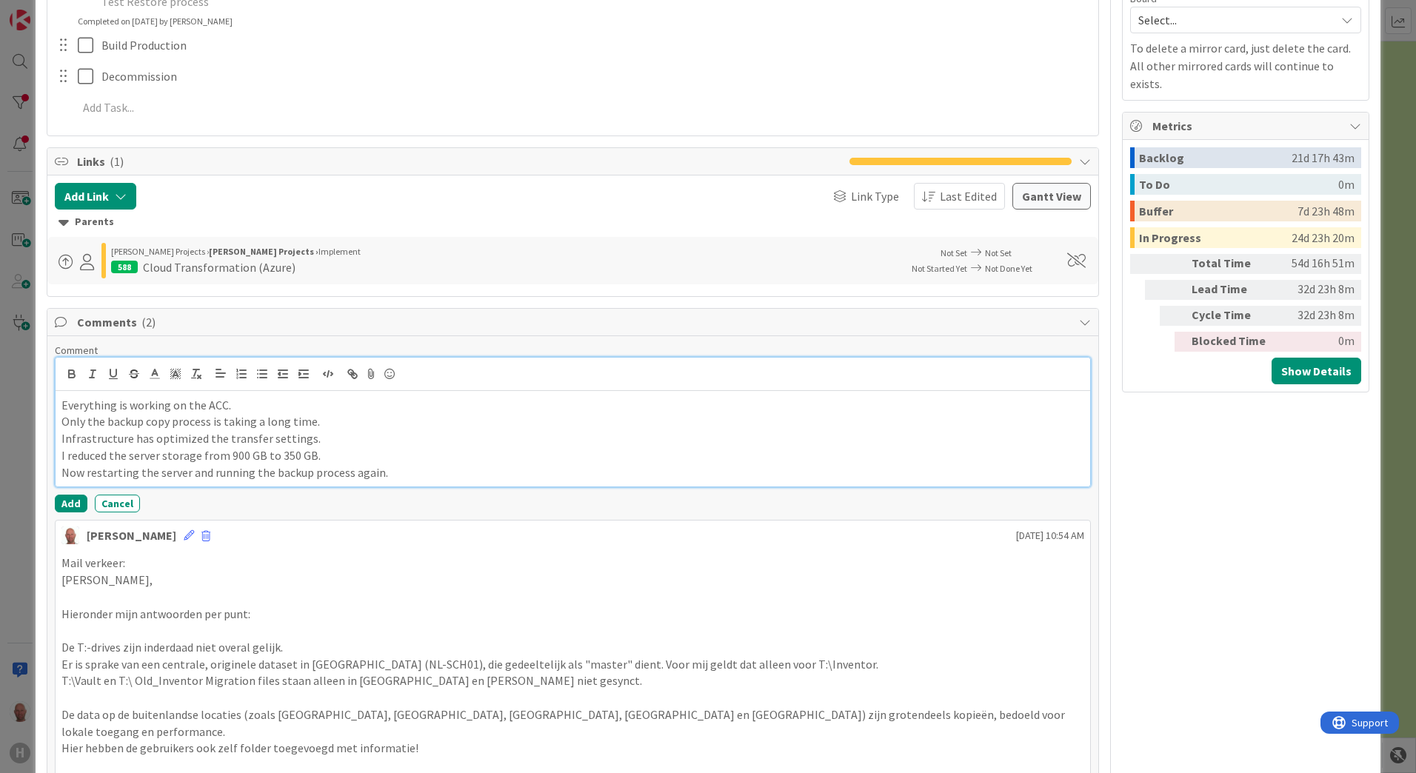
scroll to position [592, 0]
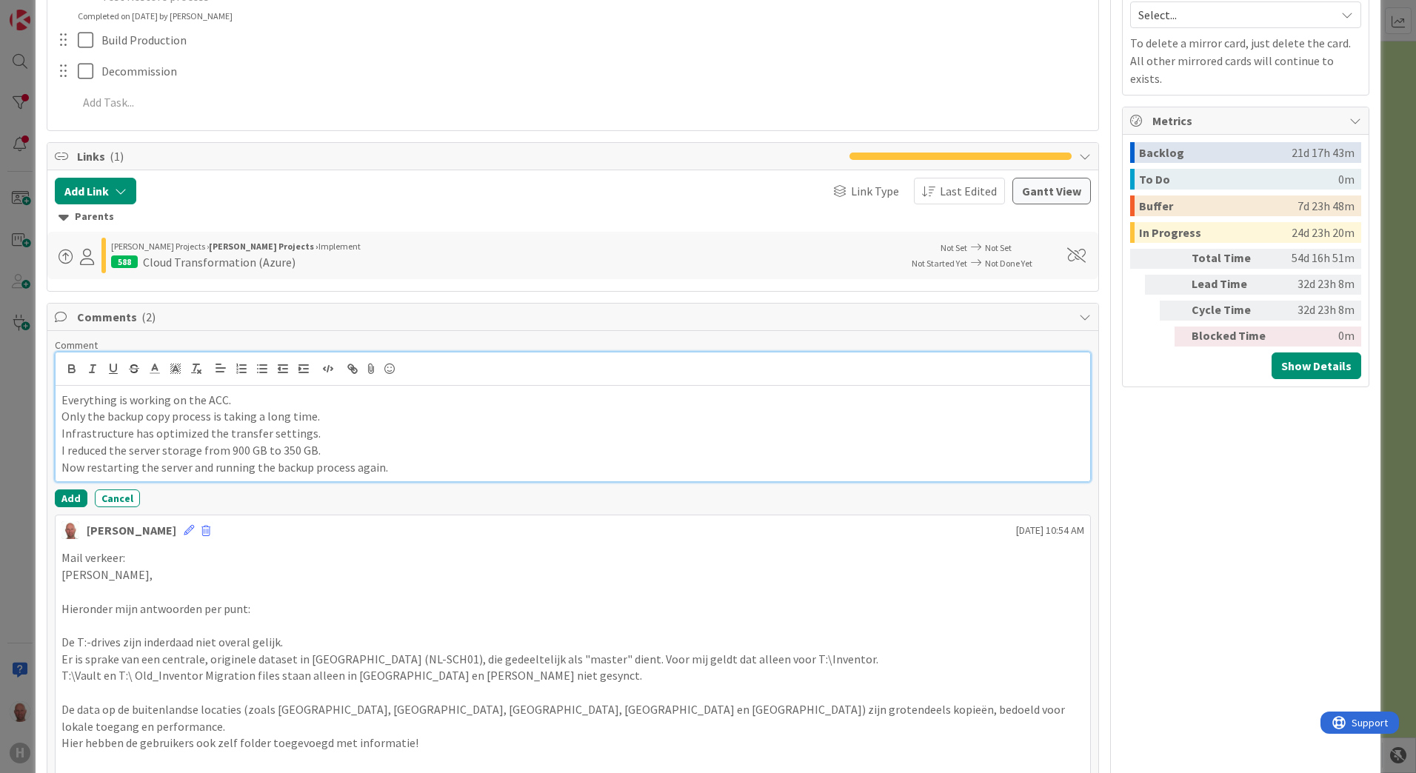
click at [129, 430] on p "Infrastructure has optimized the transfer settings." at bounding box center [572, 433] width 1023 height 17
click at [311, 449] on p "I reduced the server storage from 900 GB to 350 GB." at bounding box center [572, 450] width 1023 height 17
click at [427, 451] on p "I reduced the server storage from 900 GB to 350 GB." at bounding box center [572, 450] width 1023 height 17
click at [73, 494] on button "Add" at bounding box center [71, 499] width 33 height 18
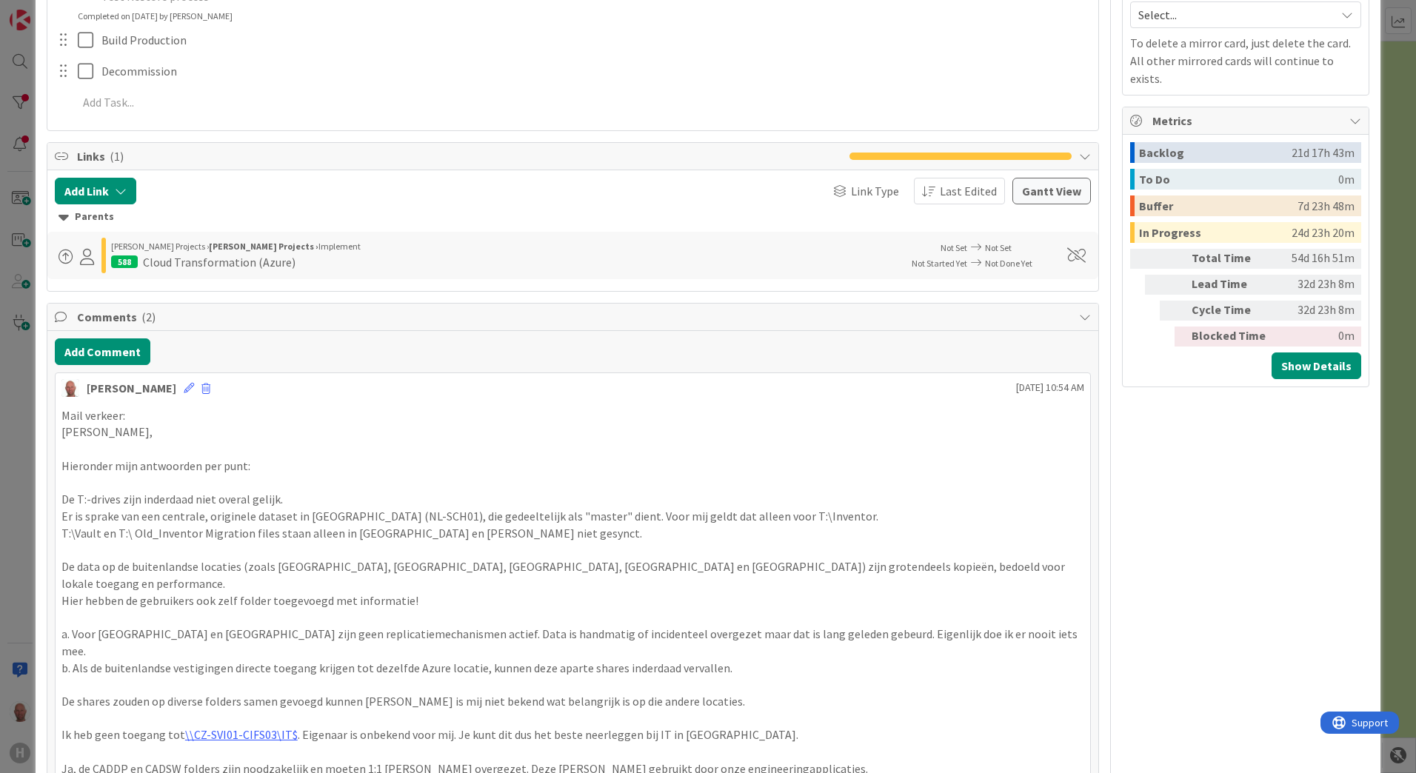
type textarea "x"
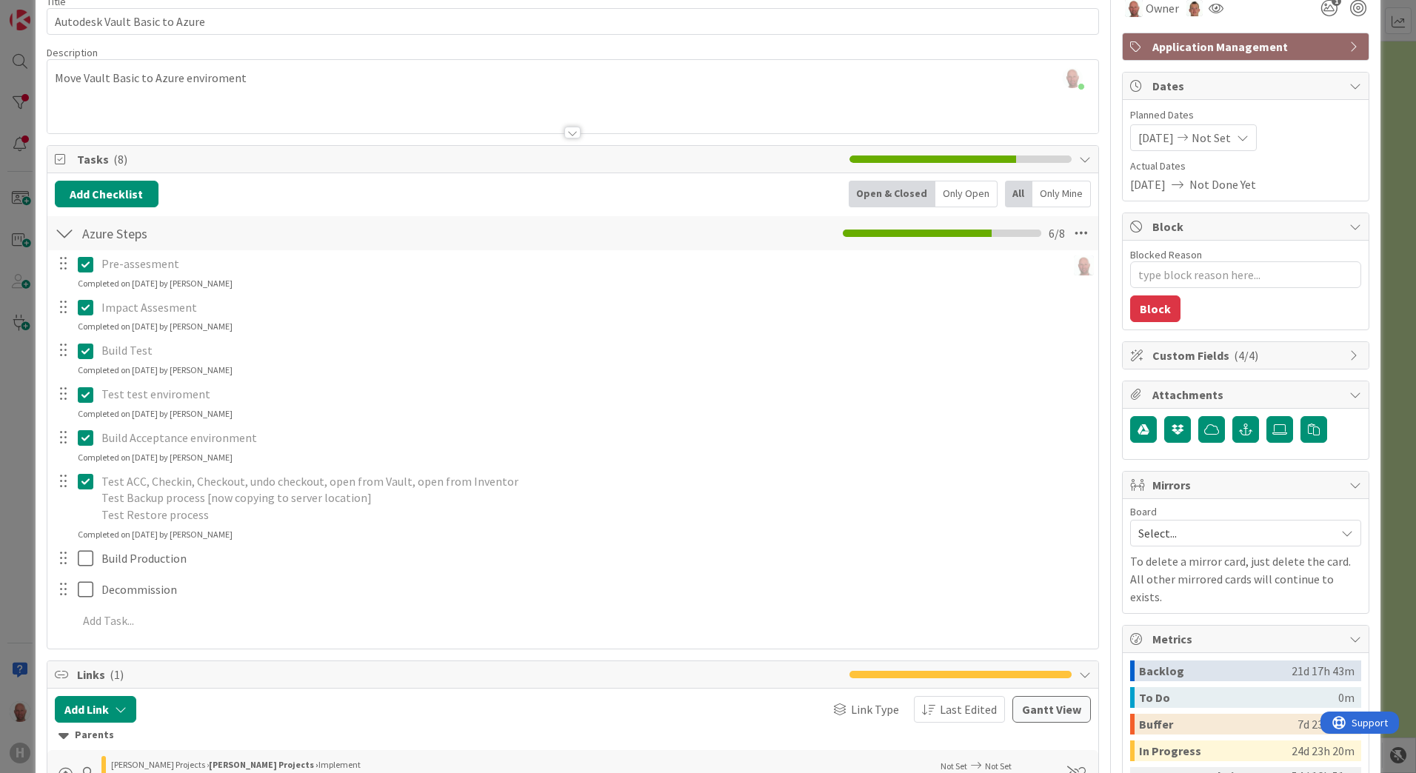
scroll to position [0, 0]
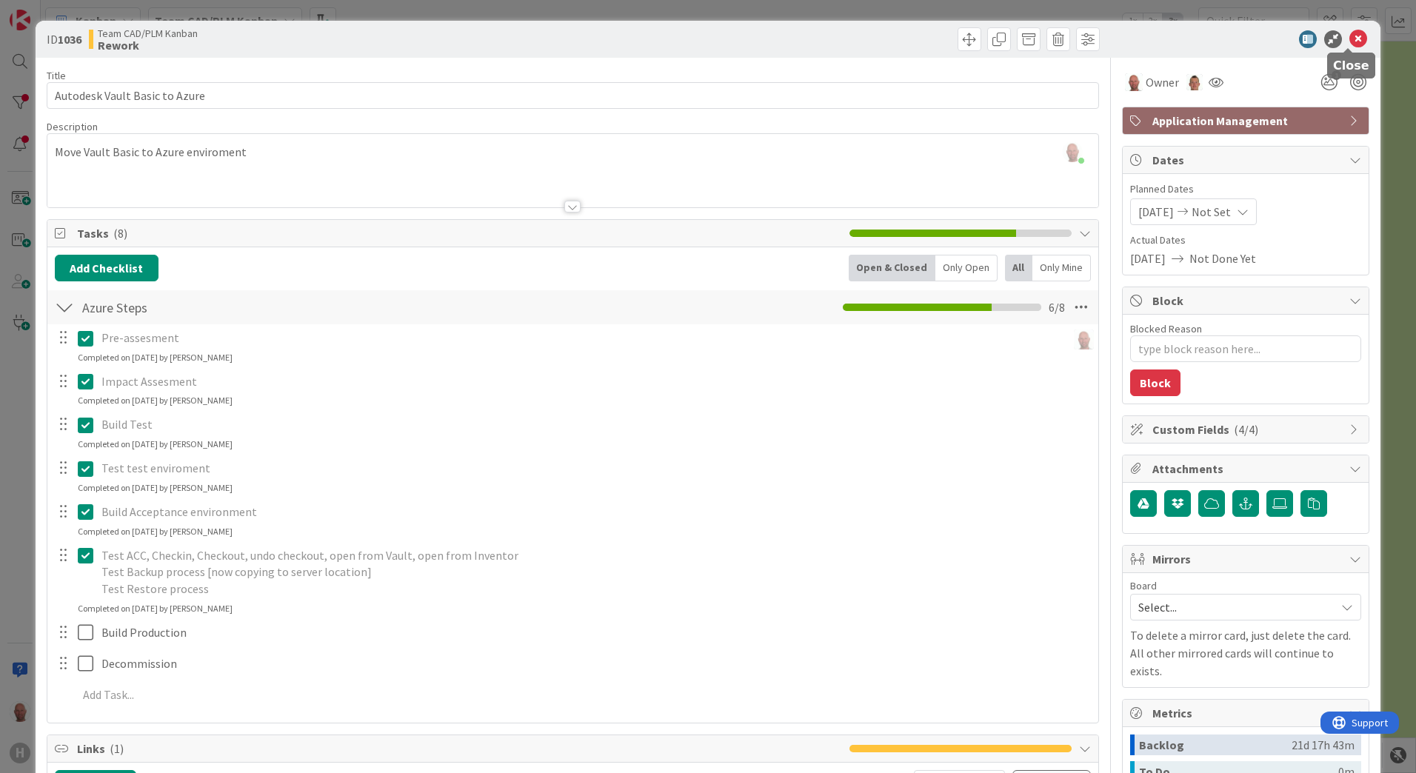
click at [1352, 39] on icon at bounding box center [1358, 39] width 18 height 18
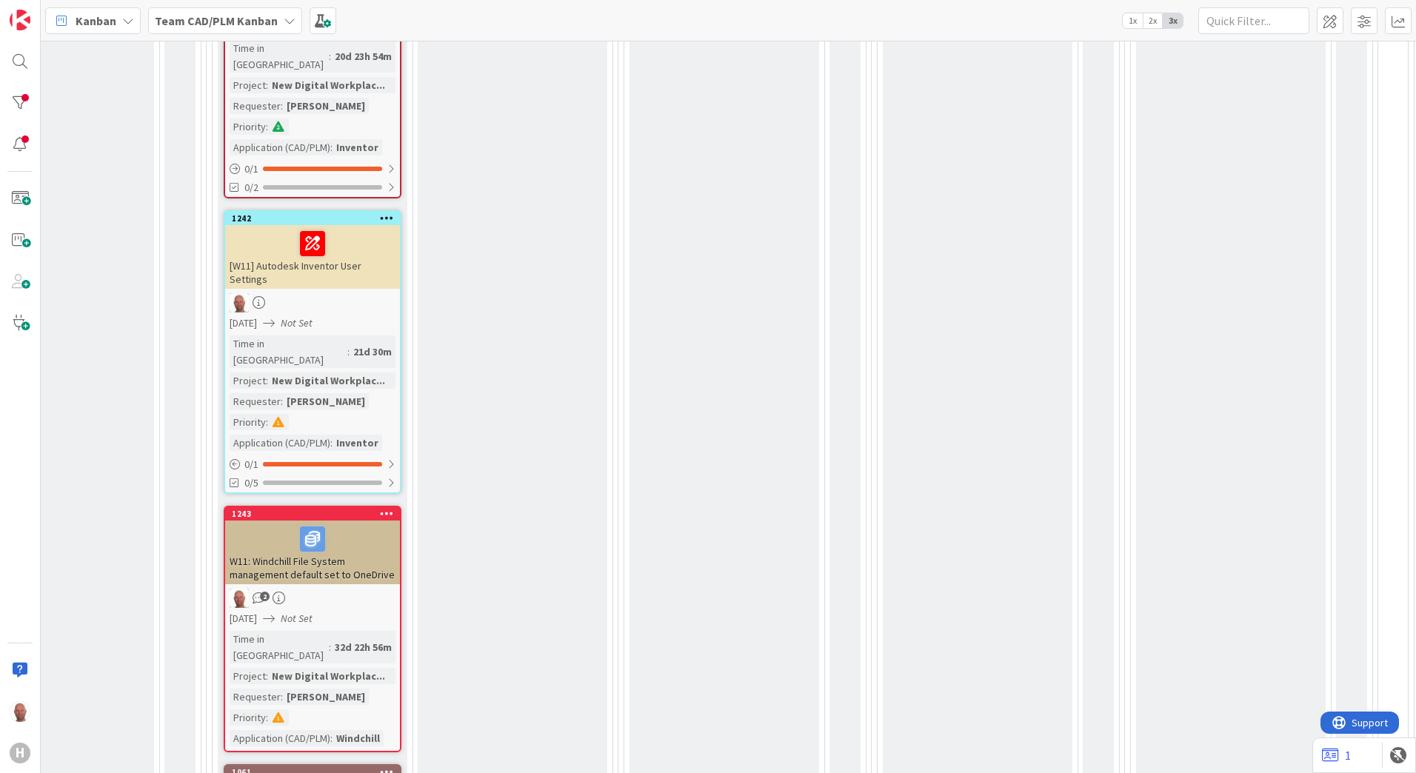
scroll to position [1333, 490]
